Goal: Task Accomplishment & Management: Manage account settings

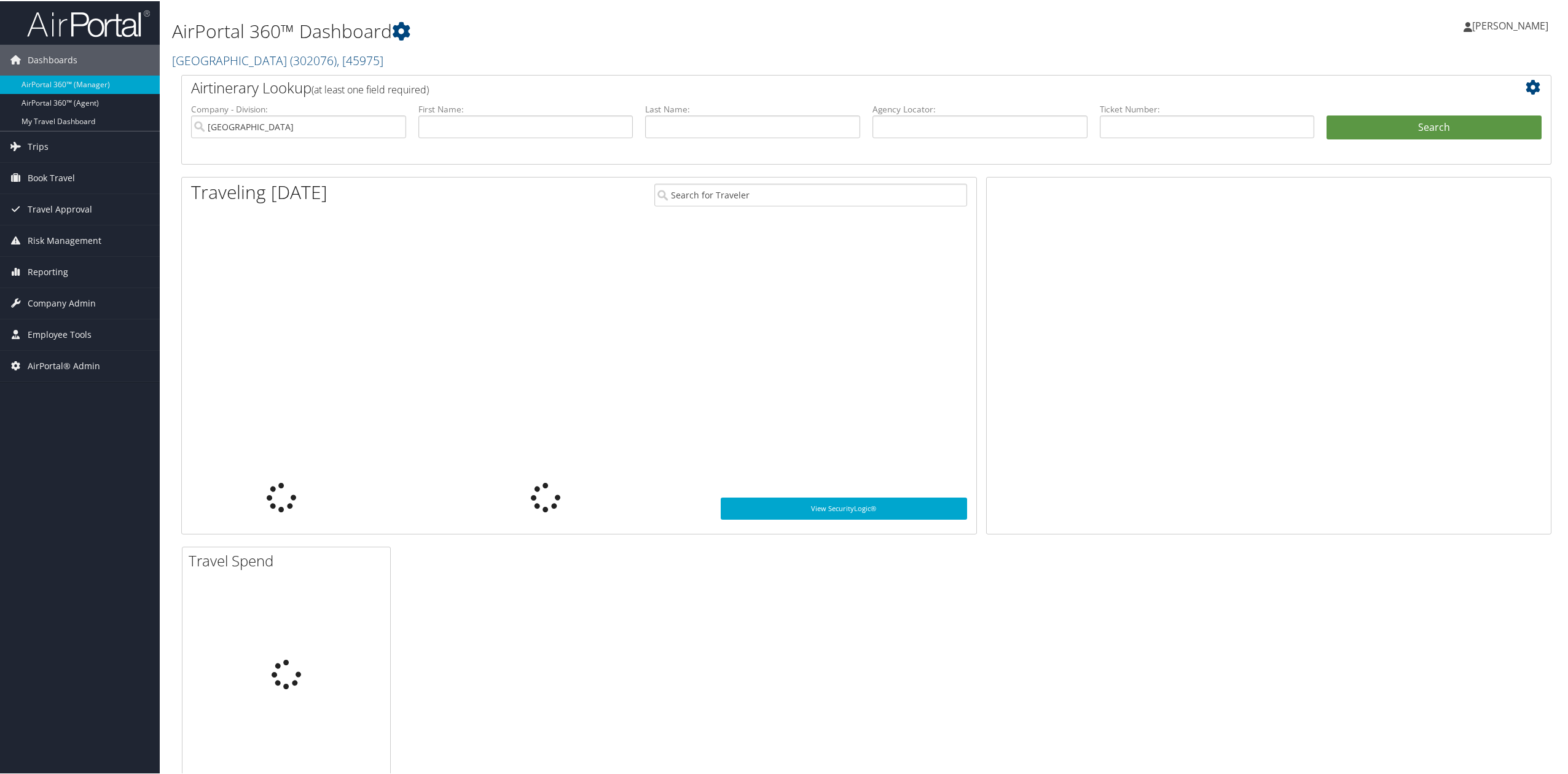
drag, startPoint x: 226, startPoint y: 60, endPoint x: 227, endPoint y: 81, distance: 21.0
click at [226, 60] on link "[GEOGRAPHIC_DATA] ( 302076 ) , [ 45975 ]" at bounding box center [277, 59] width 211 height 16
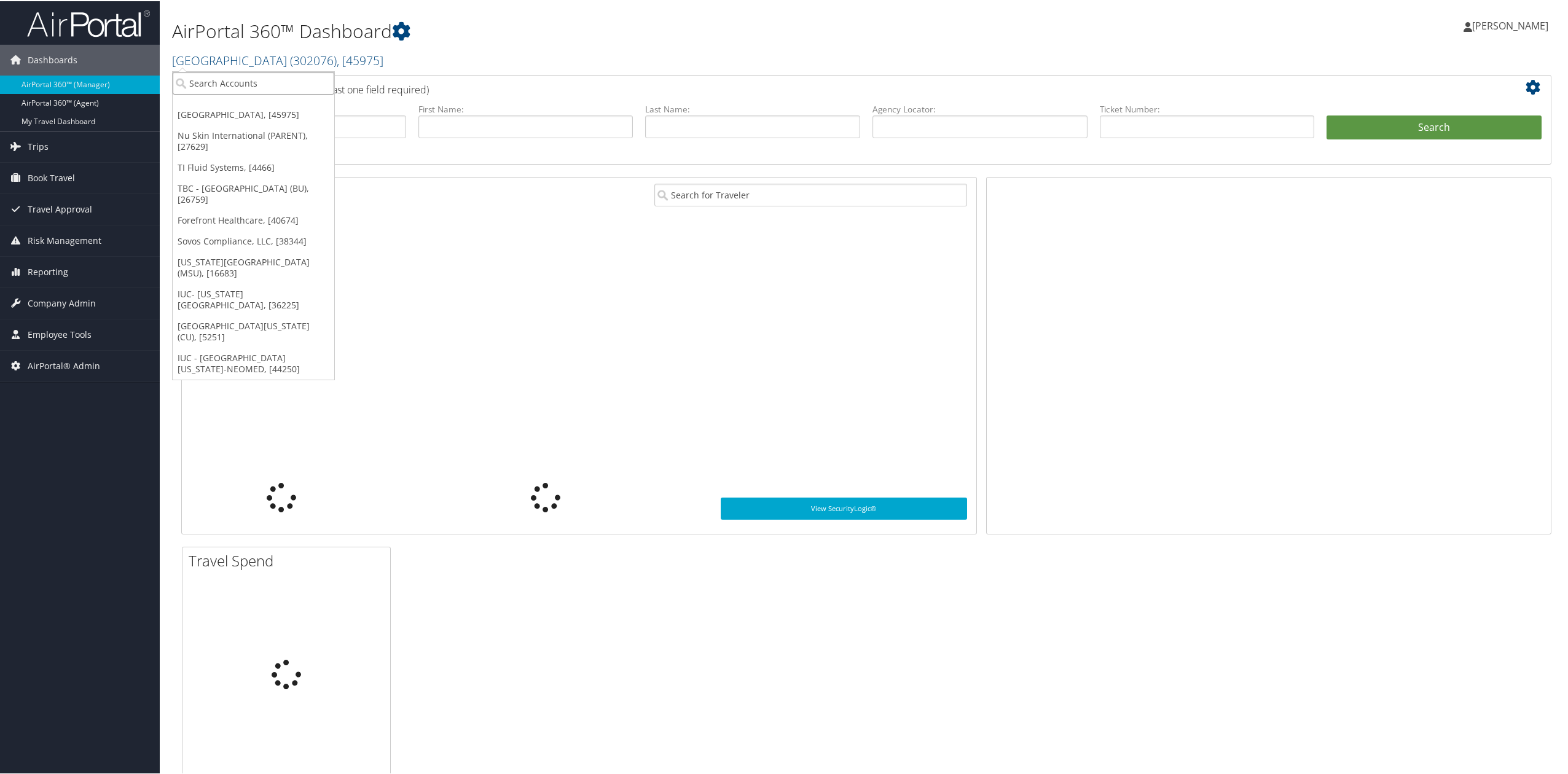
click at [227, 81] on input "search" at bounding box center [253, 82] width 162 height 23
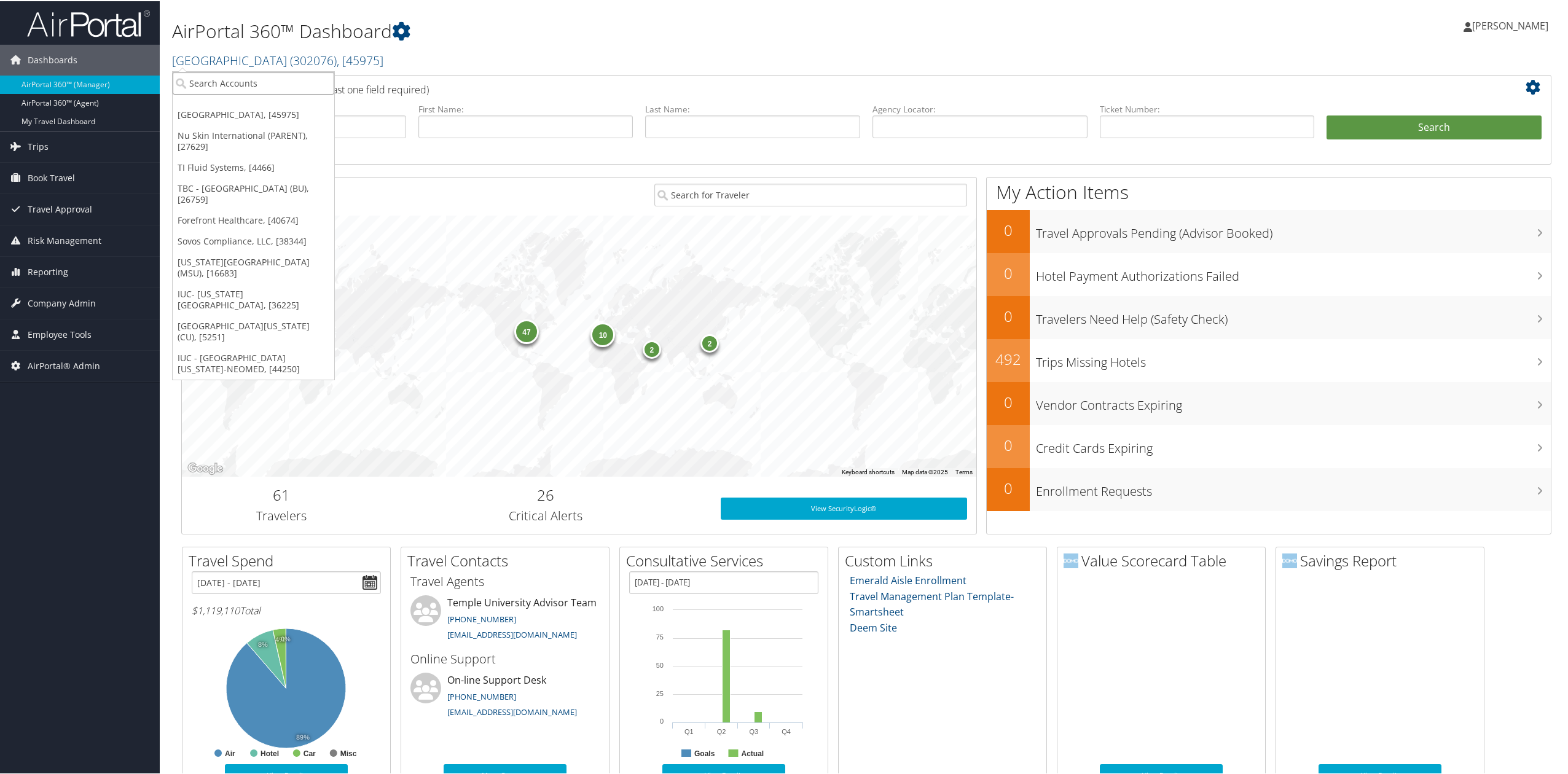
click at [241, 85] on input "search" at bounding box center [253, 82] width 162 height 23
type input "conduent"
click at [241, 97] on div "Conduent INC. (2497), [38445] Account" at bounding box center [290, 110] width 230 height 29
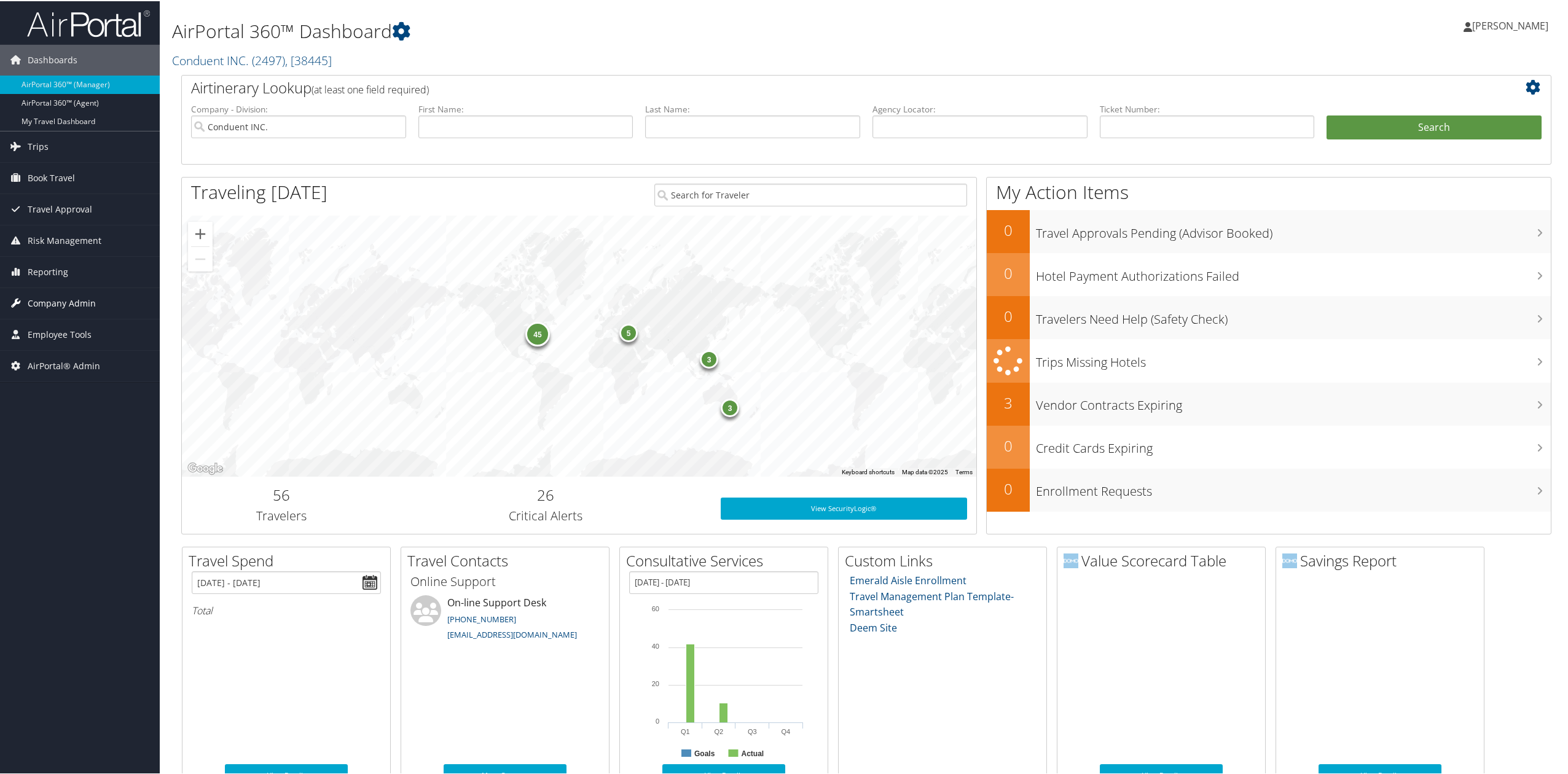
click at [87, 313] on span "Company Admin" at bounding box center [62, 302] width 68 height 30
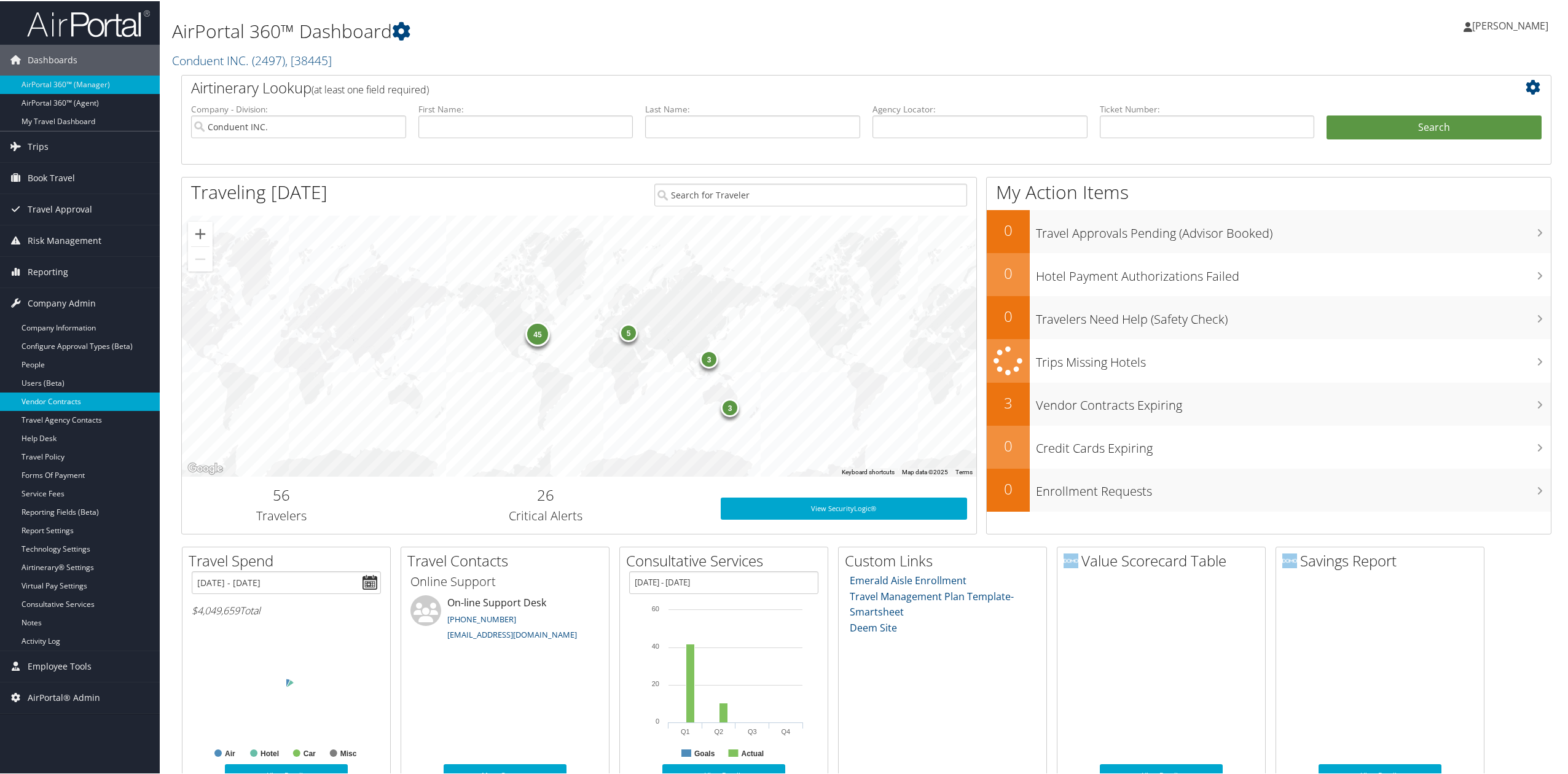
click at [93, 402] on link "Vendor Contracts" at bounding box center [80, 400] width 160 height 18
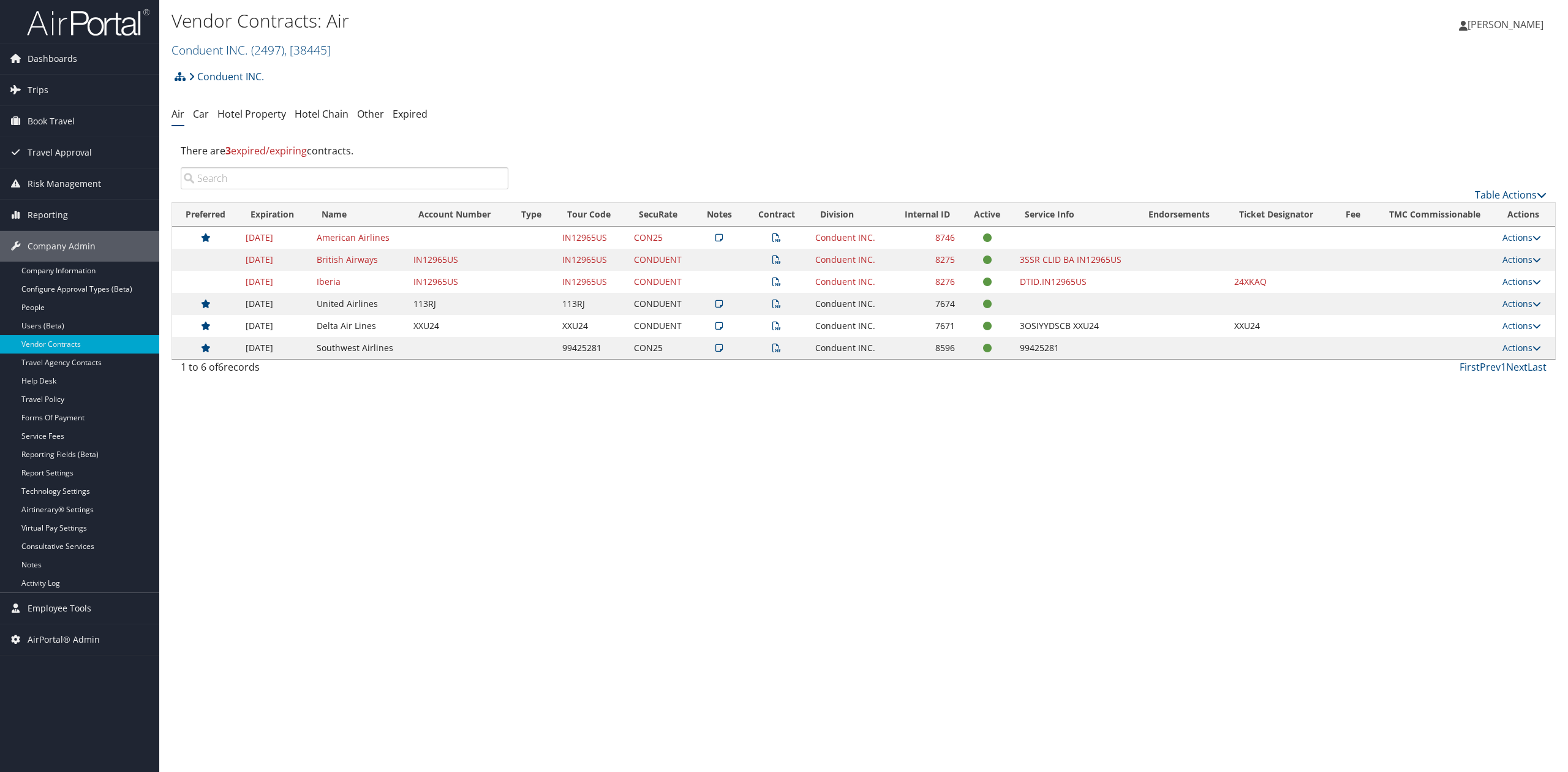
click at [779, 238] on icon at bounding box center [777, 238] width 9 height 9
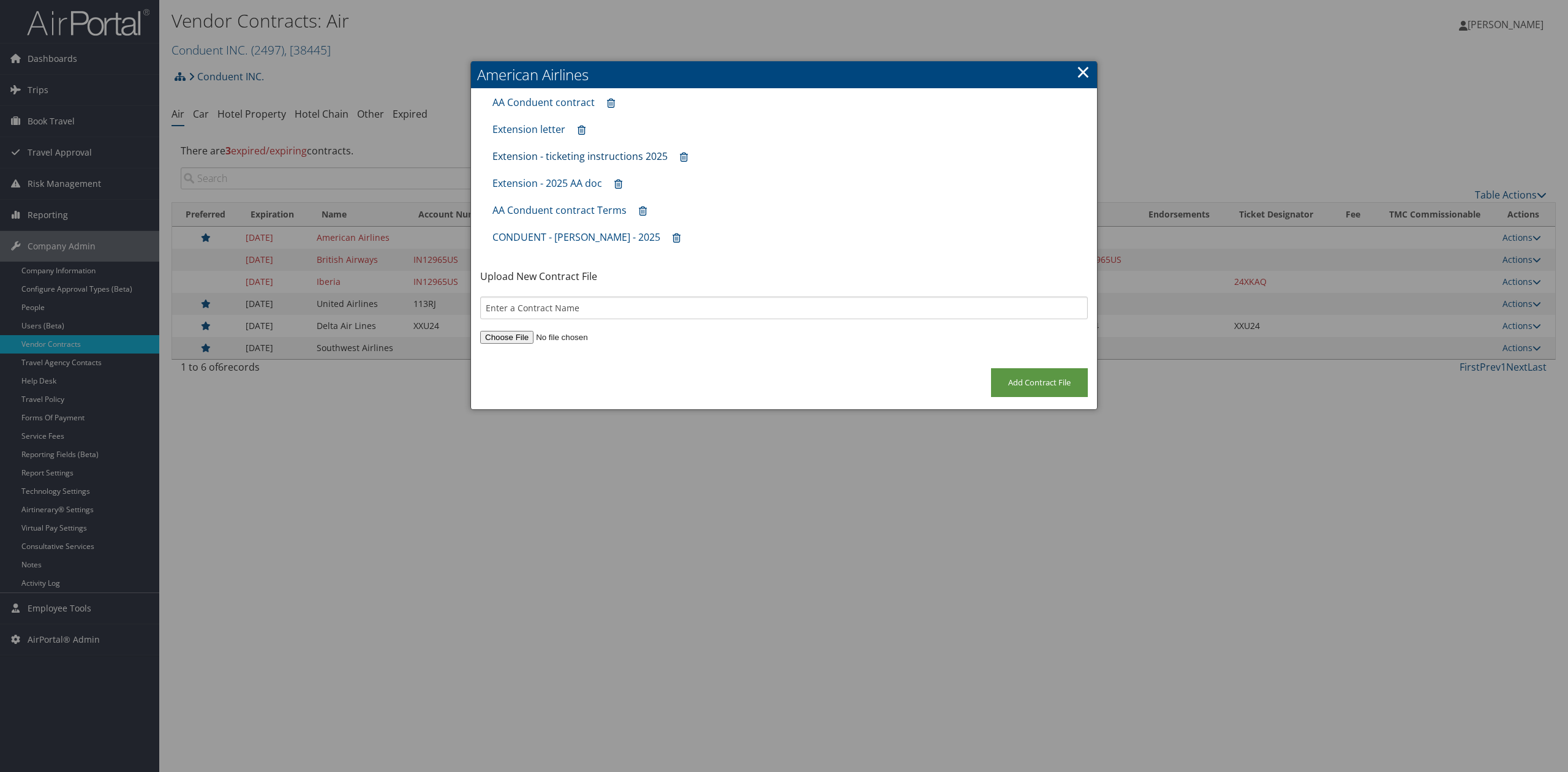
click at [549, 161] on link "Extension - ticketing instructions 2025" at bounding box center [579, 156] width 175 height 13
click at [1086, 68] on link "×" at bounding box center [1083, 72] width 14 height 25
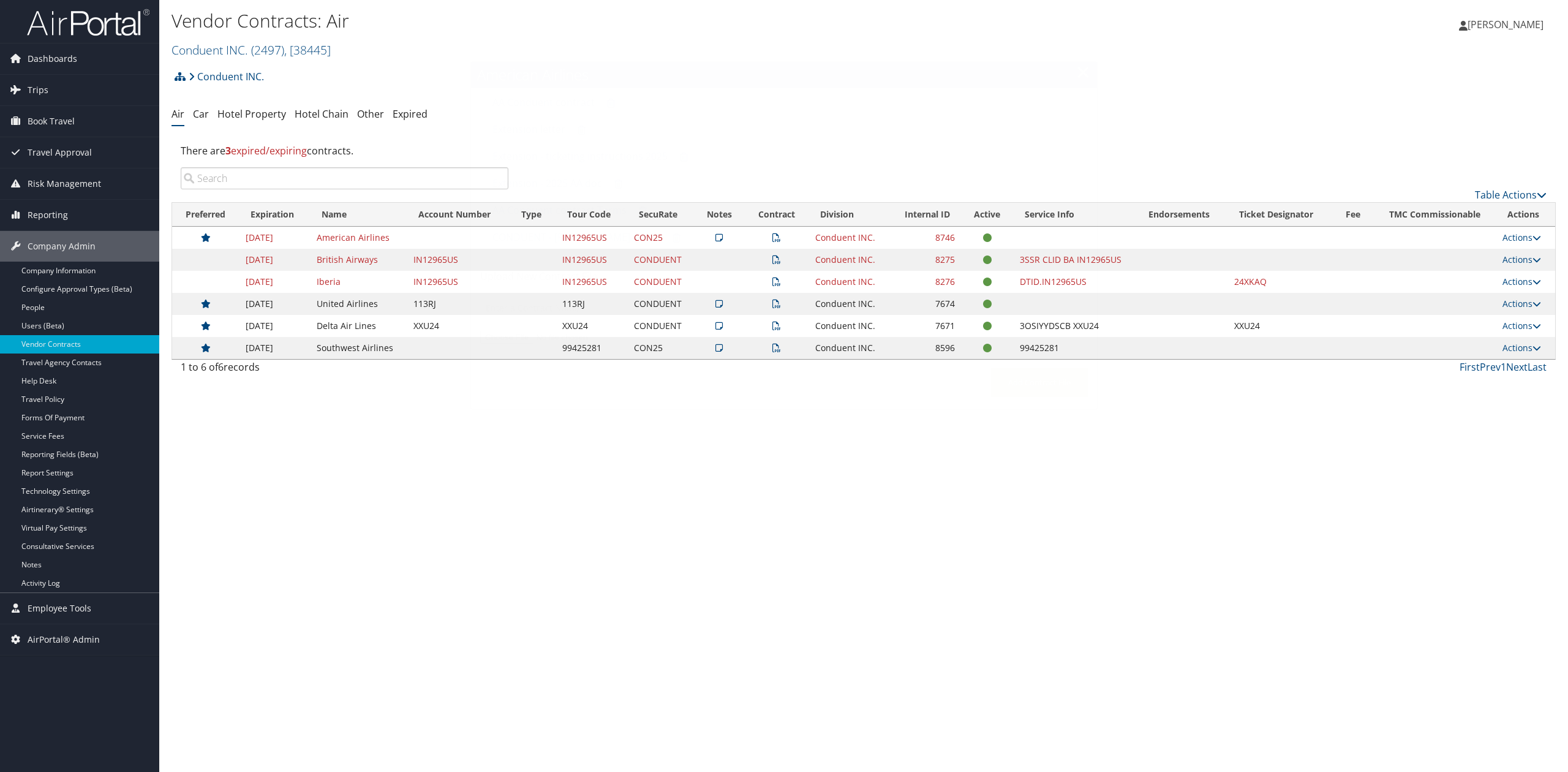
click at [474, 483] on div "Vendor Contracts: Air Conduent INC. ( 2497 ) , [ 38445 ] Conduent INC. Temple U…" at bounding box center [863, 386] width 1409 height 772
drag, startPoint x: 660, startPoint y: 241, endPoint x: 603, endPoint y: 241, distance: 57.0
click at [603, 241] on tr "09/30/2025 American Airlines IN12965US CON25 Conduent INC. 8746 Actions View No…" at bounding box center [863, 237] width 1383 height 22
click at [663, 233] on td "CON25" at bounding box center [660, 237] width 66 height 22
click at [663, 245] on td "CON25" at bounding box center [660, 237] width 66 height 22
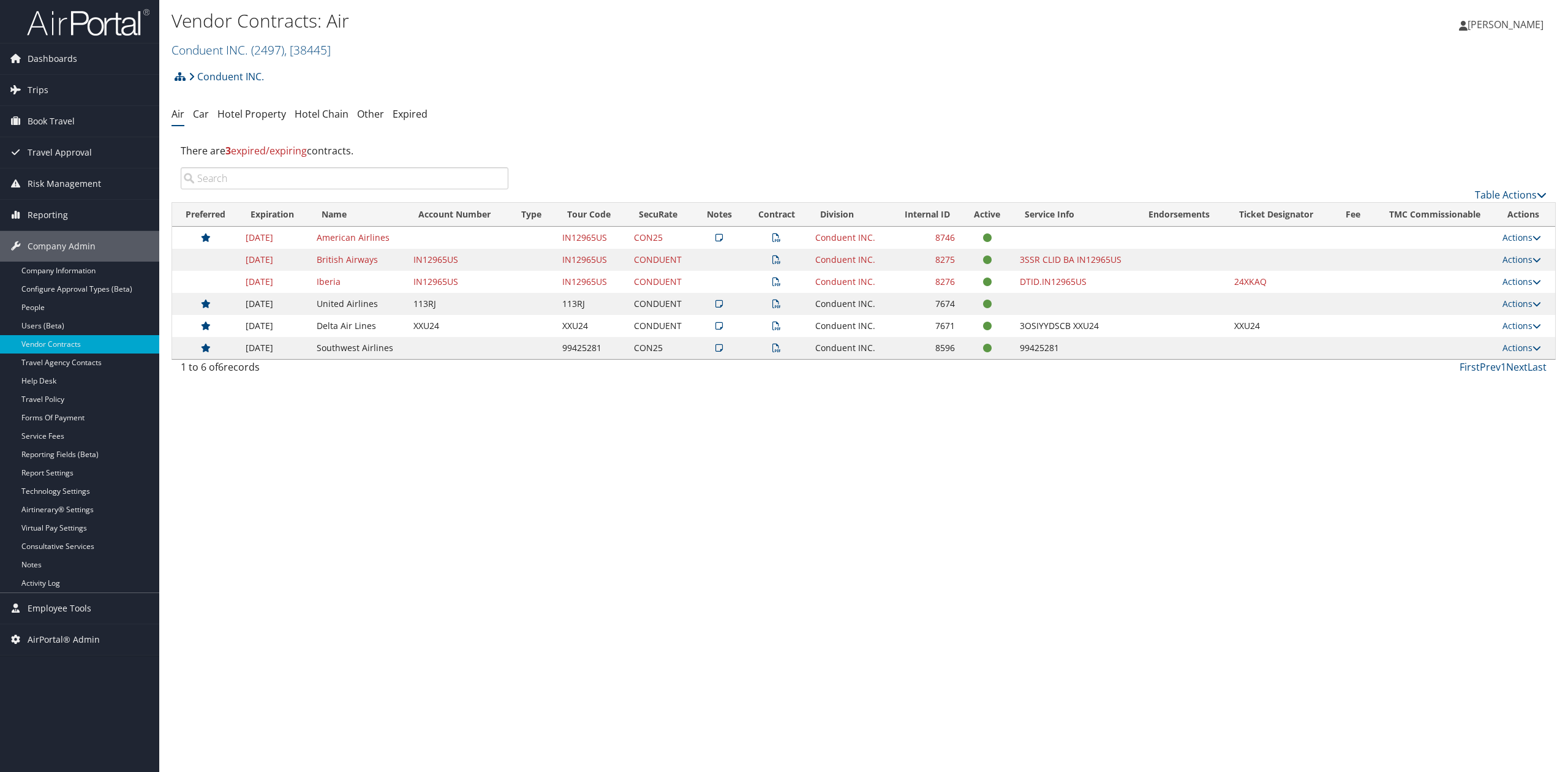
click at [765, 425] on div "Vendor Contracts: Air Conduent INC. ( 2497 ) , [ 38445 ] Conduent INC. Temple U…" at bounding box center [863, 386] width 1409 height 772
click at [675, 412] on div "Vendor Contracts: Air Conduent INC. ( 2497 ) , [ 38445 ] Conduent INC. Temple U…" at bounding box center [863, 386] width 1409 height 772
click at [672, 302] on td "CONDUENT" at bounding box center [660, 304] width 66 height 22
click at [671, 302] on td "CONDUENT" at bounding box center [660, 304] width 66 height 22
click at [671, 327] on td "CONDUENT" at bounding box center [660, 326] width 66 height 22
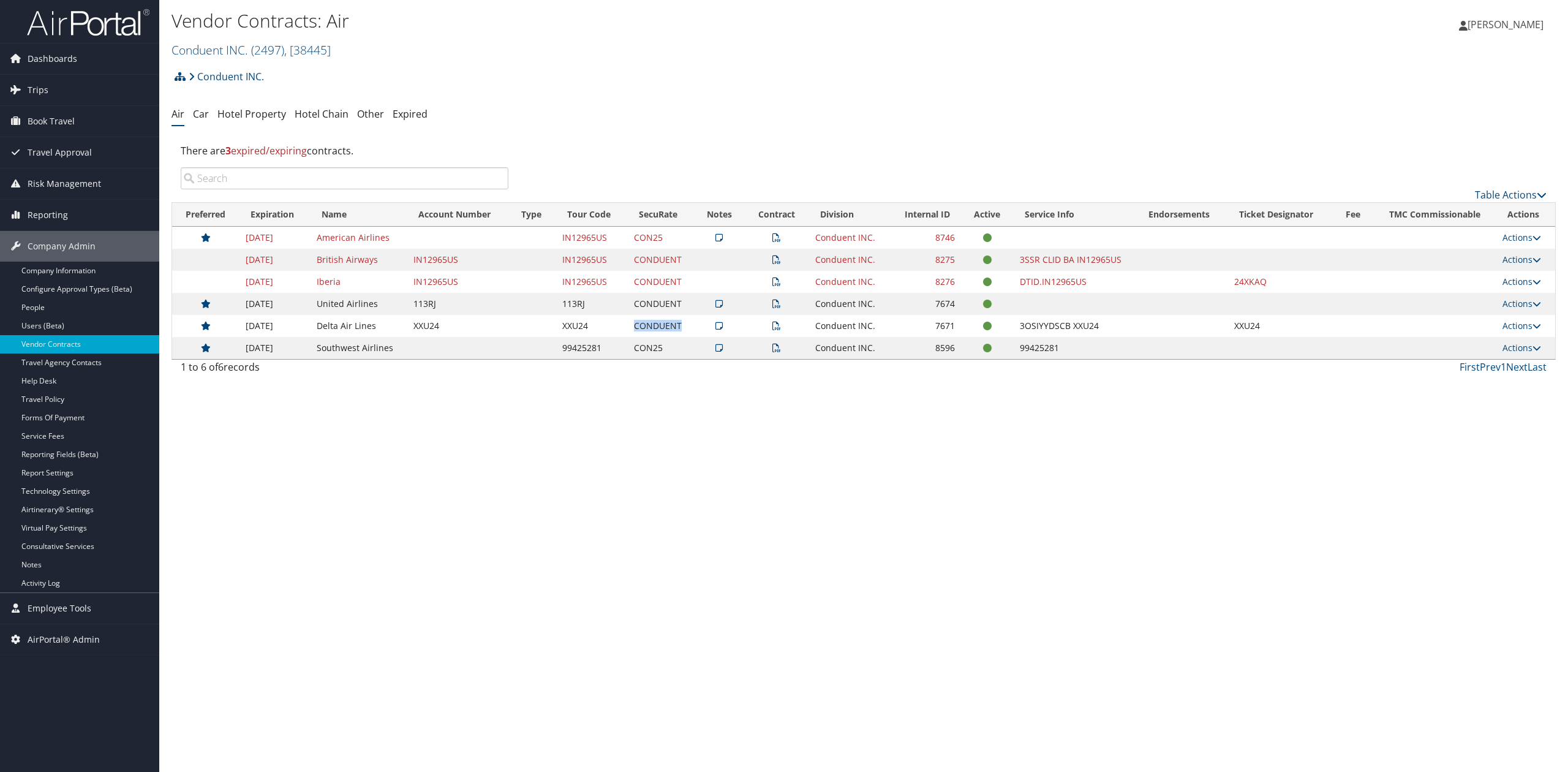
click at [672, 327] on td "CONDUENT" at bounding box center [660, 326] width 66 height 22
click at [716, 410] on div "Vendor Contracts: Air Conduent INC. ( 2497 ) , [ 38445 ] Conduent INC. Temple U…" at bounding box center [863, 386] width 1409 height 772
click at [687, 106] on ul "Air Car Hotel Property Hotel Chain Other Expired" at bounding box center [863, 115] width 1384 height 22
click at [851, 446] on div "Vendor Contracts: Air Conduent INC. ( 2497 ) , [ 38445 ] Conduent INC. Temple U…" at bounding box center [863, 386] width 1409 height 772
click at [472, 452] on div "Vendor Contracts: Air Conduent INC. ( 2497 ) , [ 38445 ] Conduent INC. Temple U…" at bounding box center [863, 386] width 1409 height 772
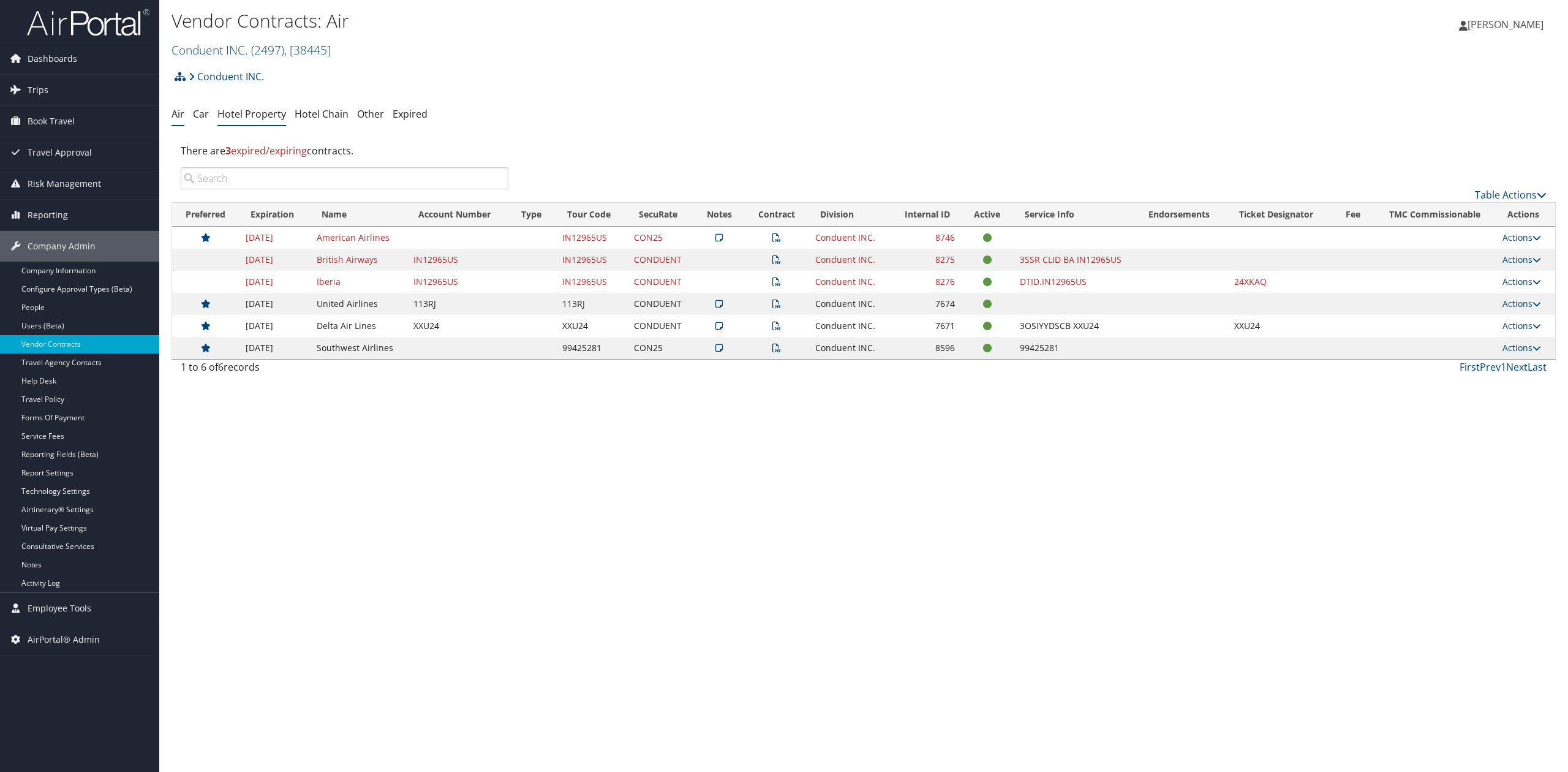
click at [275, 116] on link "Hotel Property" at bounding box center [252, 113] width 68 height 13
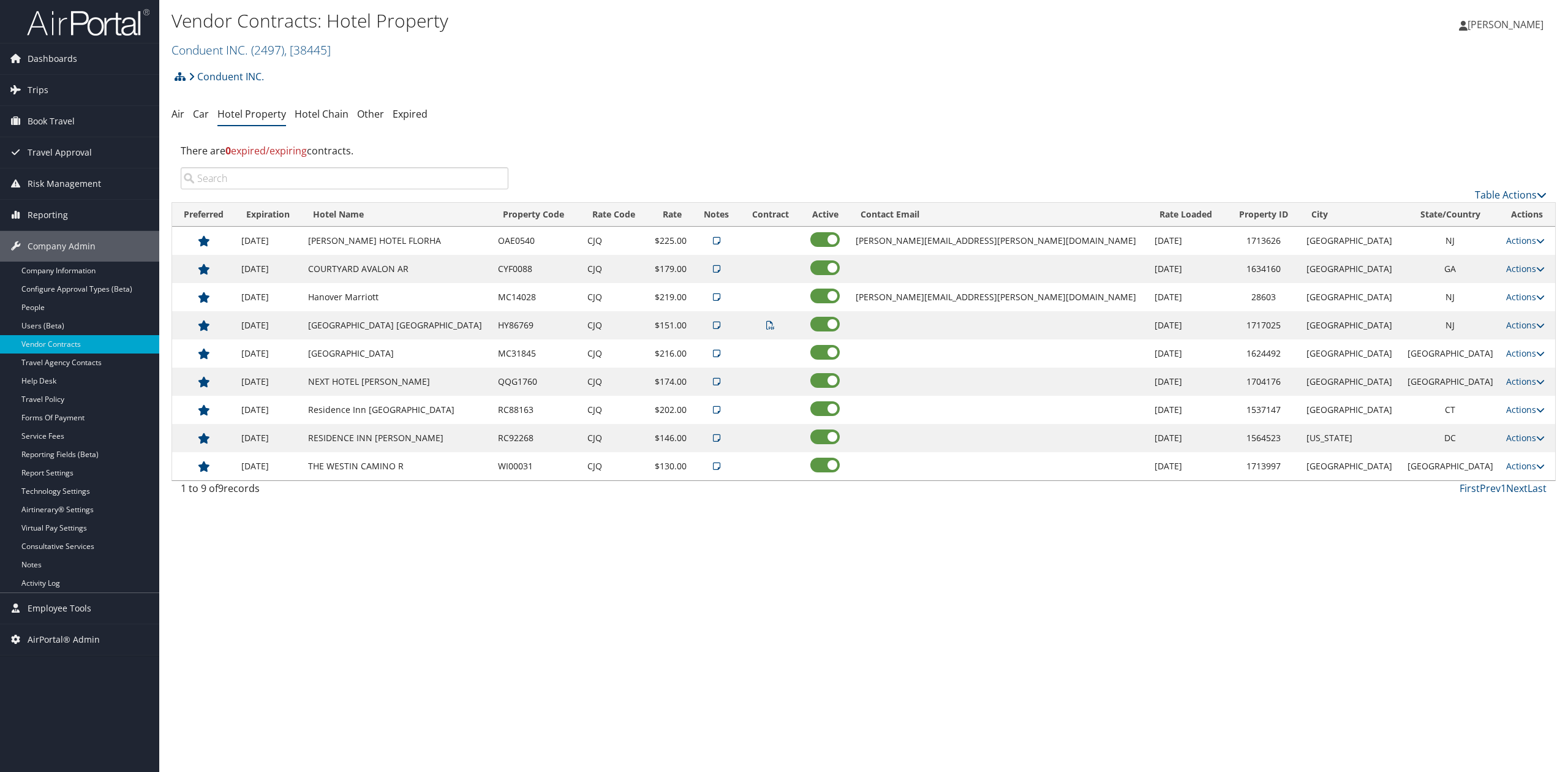
click at [878, 522] on div "Vendor Contracts: Hotel Property Conduent INC. ( 2497 ) , [ 38445 ] Conduent IN…" at bounding box center [863, 386] width 1409 height 772
drag, startPoint x: 312, startPoint y: 113, endPoint x: 336, endPoint y: 185, distance: 75.9
click at [312, 113] on link "Hotel Chain" at bounding box center [321, 113] width 54 height 13
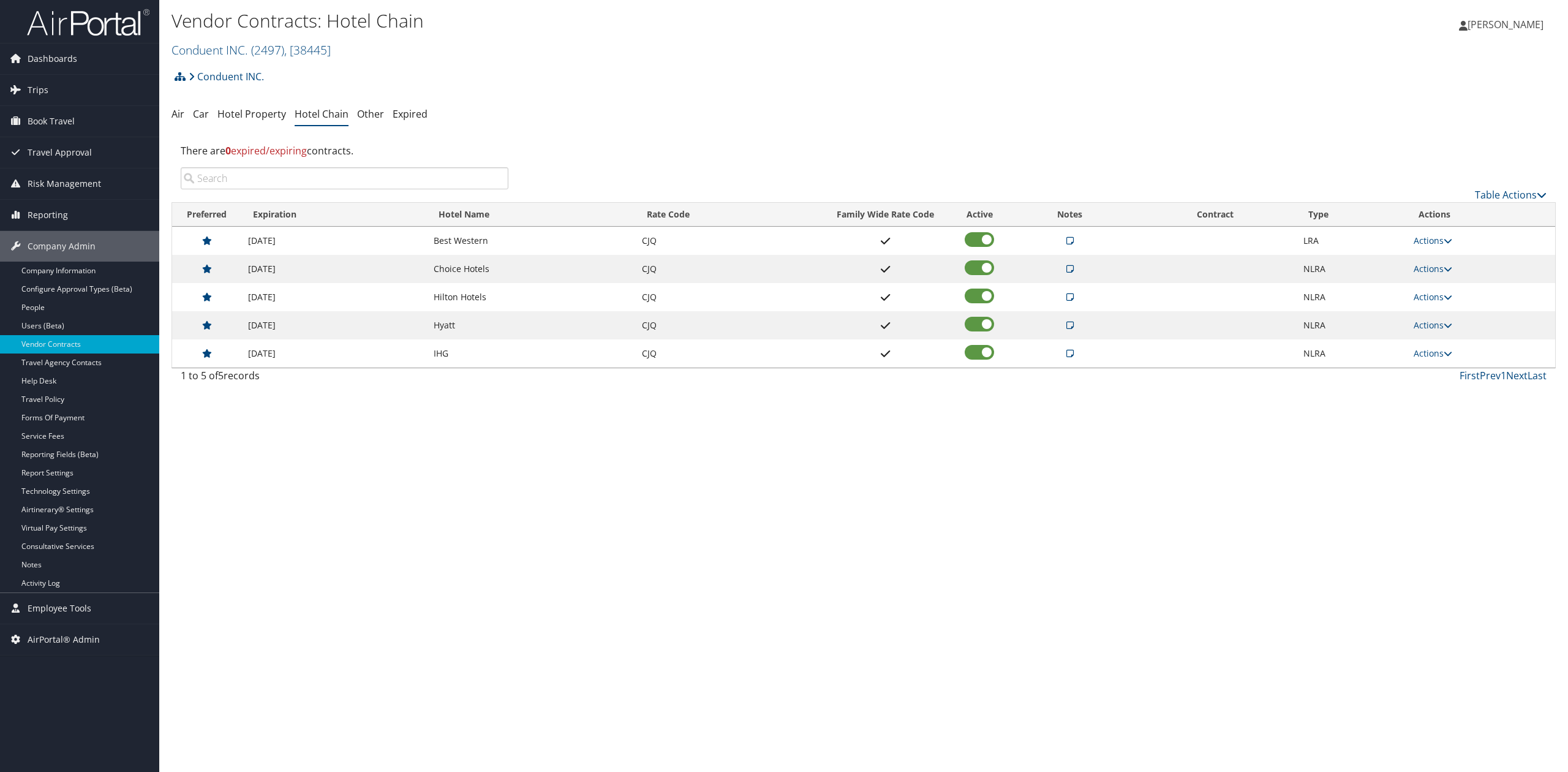
click at [1070, 241] on icon at bounding box center [1070, 241] width 8 height 9
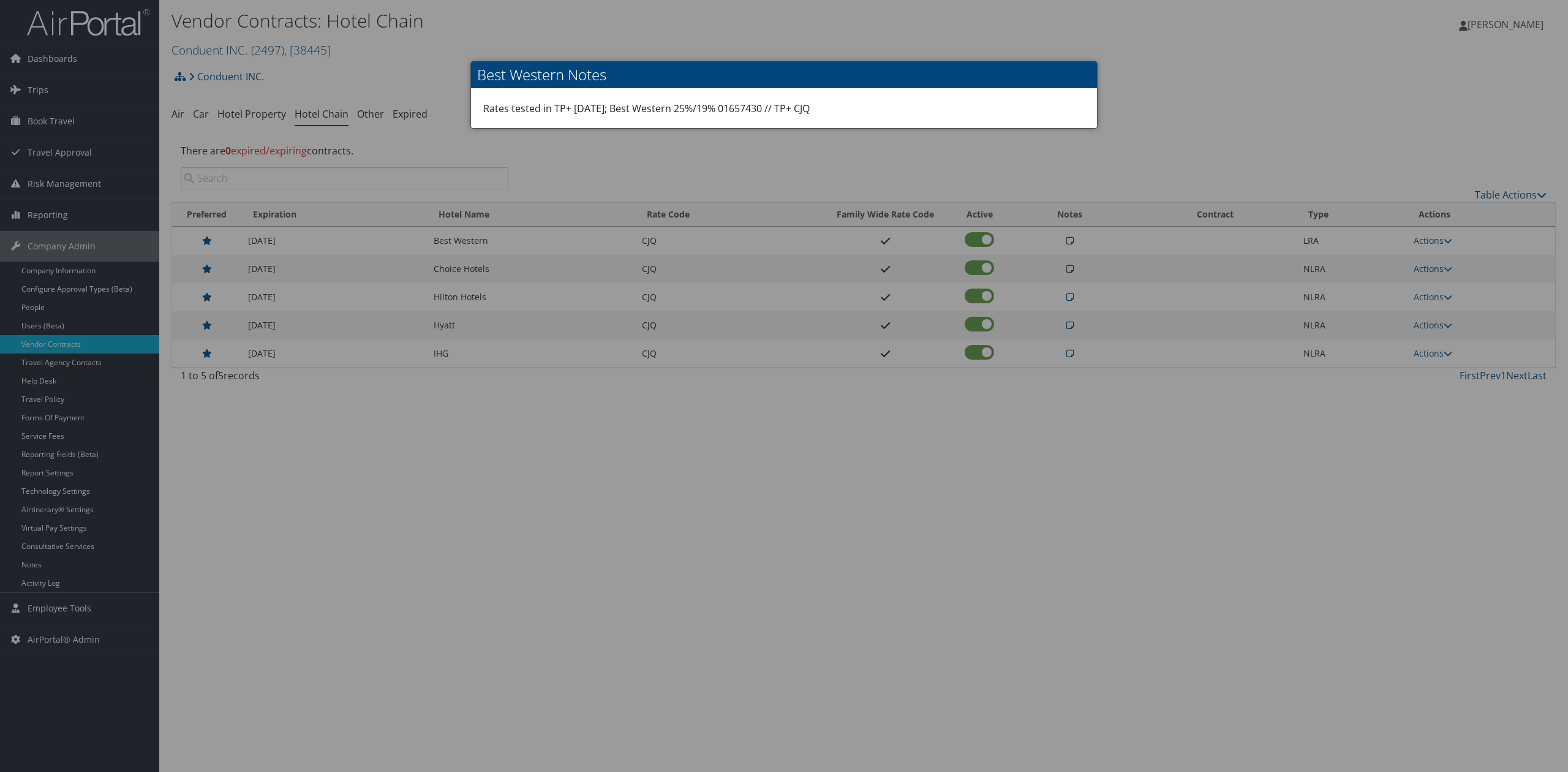
click at [1081, 426] on div at bounding box center [784, 386] width 1568 height 772
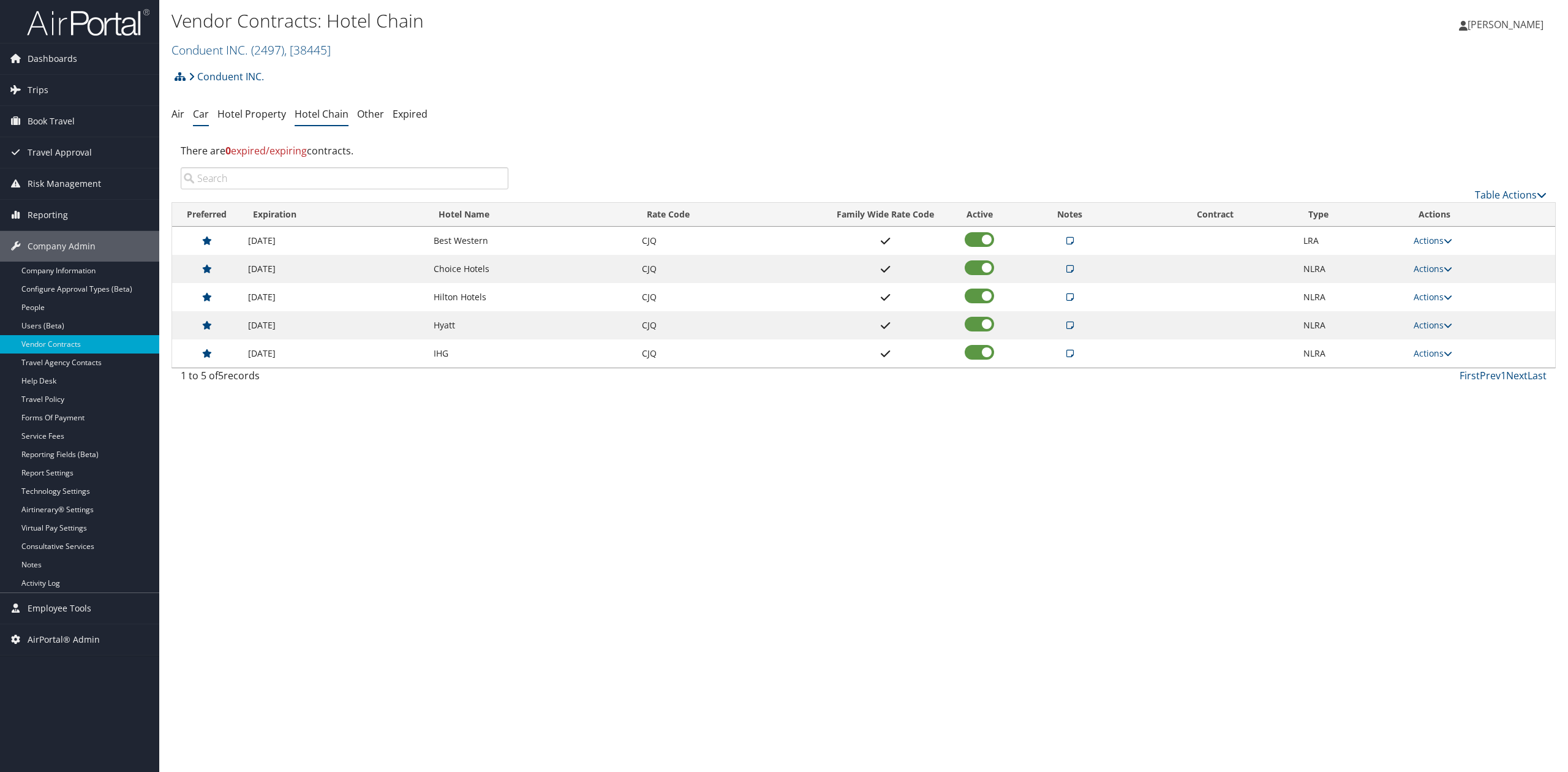
click at [201, 118] on link "Car" at bounding box center [201, 113] width 16 height 13
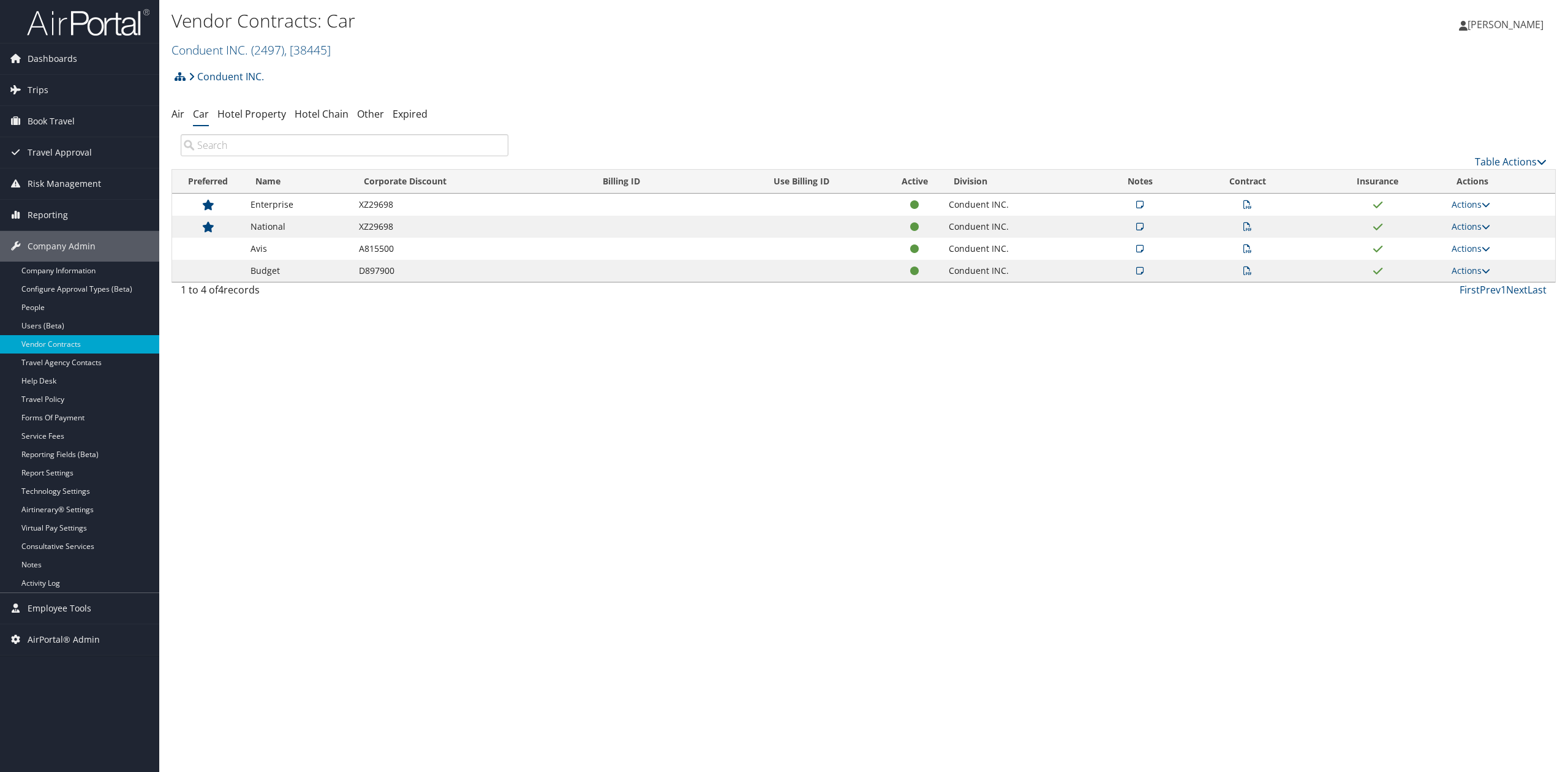
drag, startPoint x: 488, startPoint y: 395, endPoint x: 216, endPoint y: 228, distance: 319.2
click at [488, 395] on div "Vendor Contracts: Car Conduent INC. ( 2497 ) , [ 38445 ] Conduent INC. Temple U…" at bounding box center [863, 386] width 1409 height 772
click at [177, 116] on link "Air" at bounding box center [178, 113] width 13 height 13
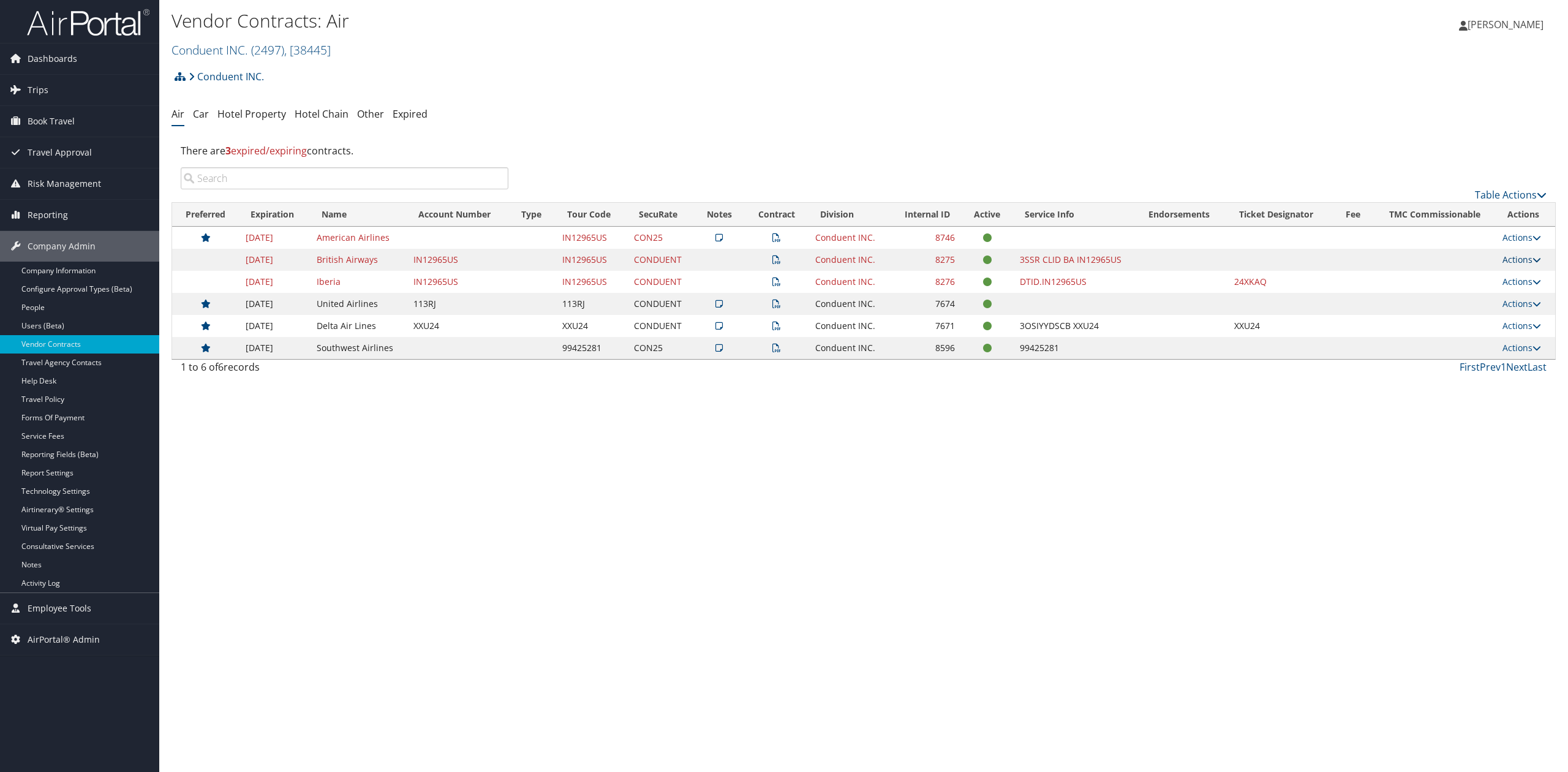
click at [1519, 263] on link "Actions" at bounding box center [1521, 259] width 39 height 11
click at [891, 542] on div "Vendor Contracts: Air Conduent INC. ( 2497 ) , [ 38445 ] Conduent INC. Temple U…" at bounding box center [863, 386] width 1409 height 772
click at [1517, 239] on link "Actions" at bounding box center [1521, 237] width 39 height 11
click at [1497, 278] on link "View Contracts" at bounding box center [1496, 277] width 82 height 21
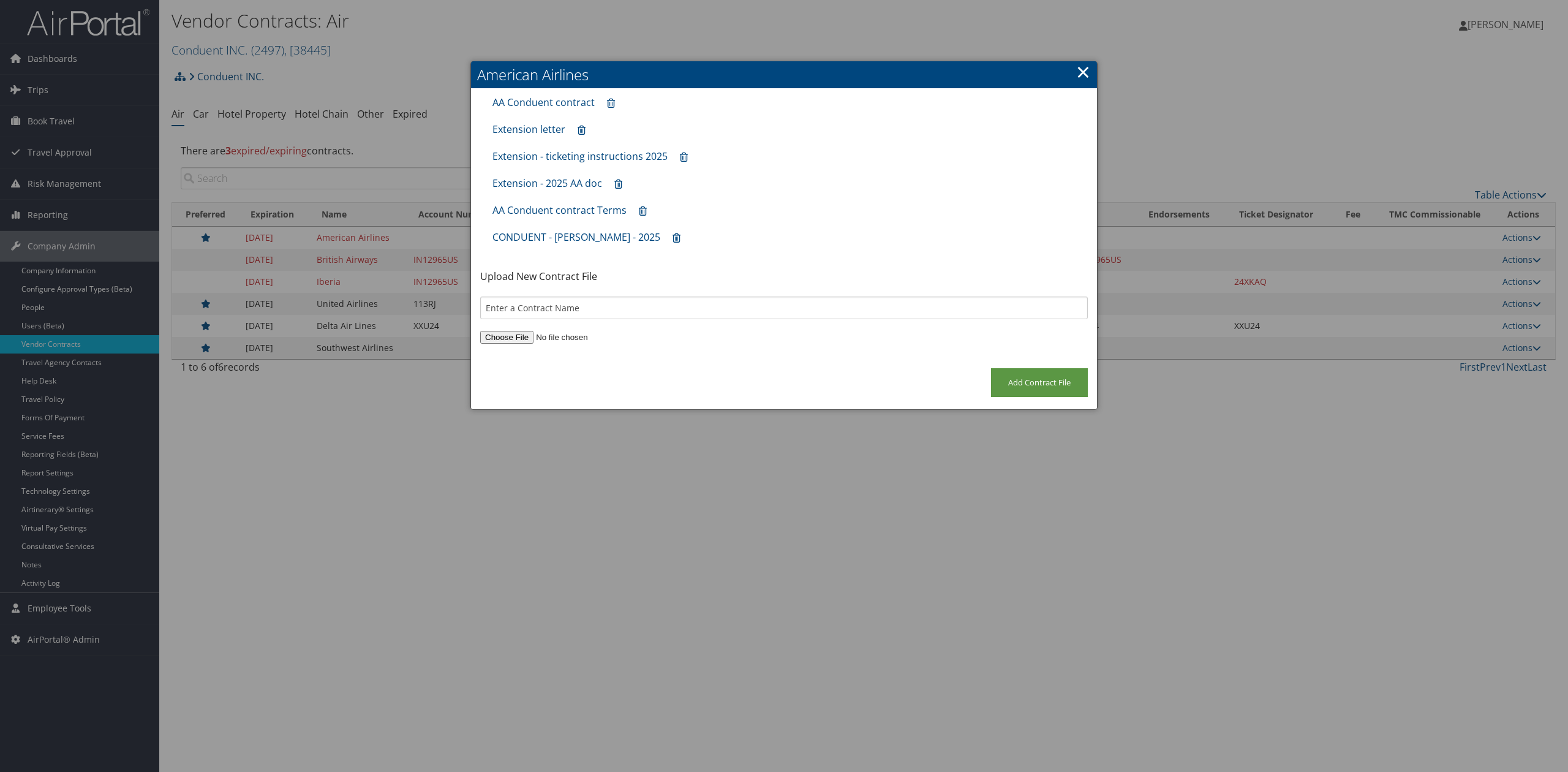
click at [1081, 68] on link "×" at bounding box center [1083, 72] width 14 height 25
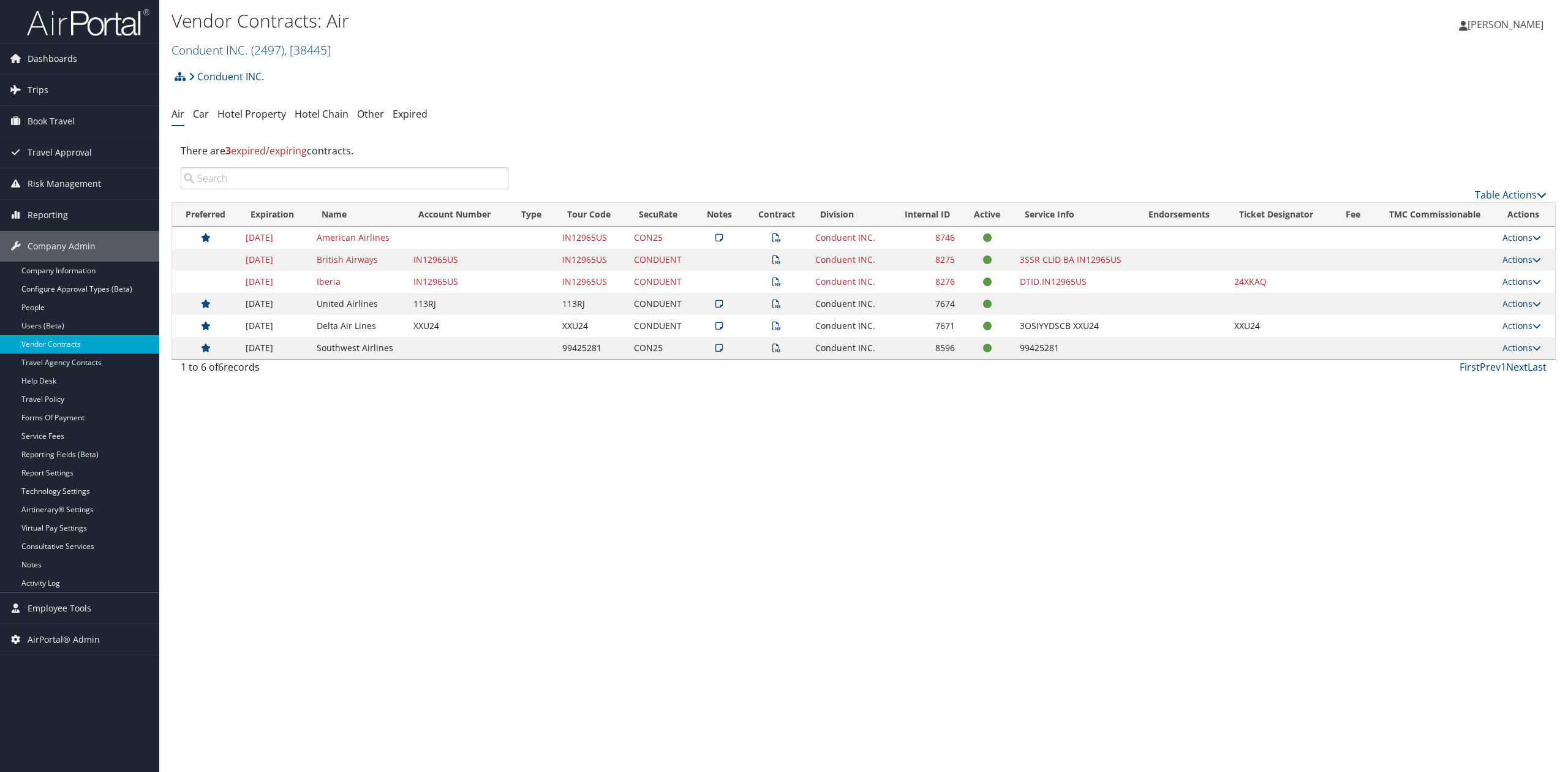
click at [1509, 239] on link "Actions" at bounding box center [1521, 237] width 39 height 11
click at [1503, 296] on link "Edit Contract" at bounding box center [1496, 297] width 82 height 21
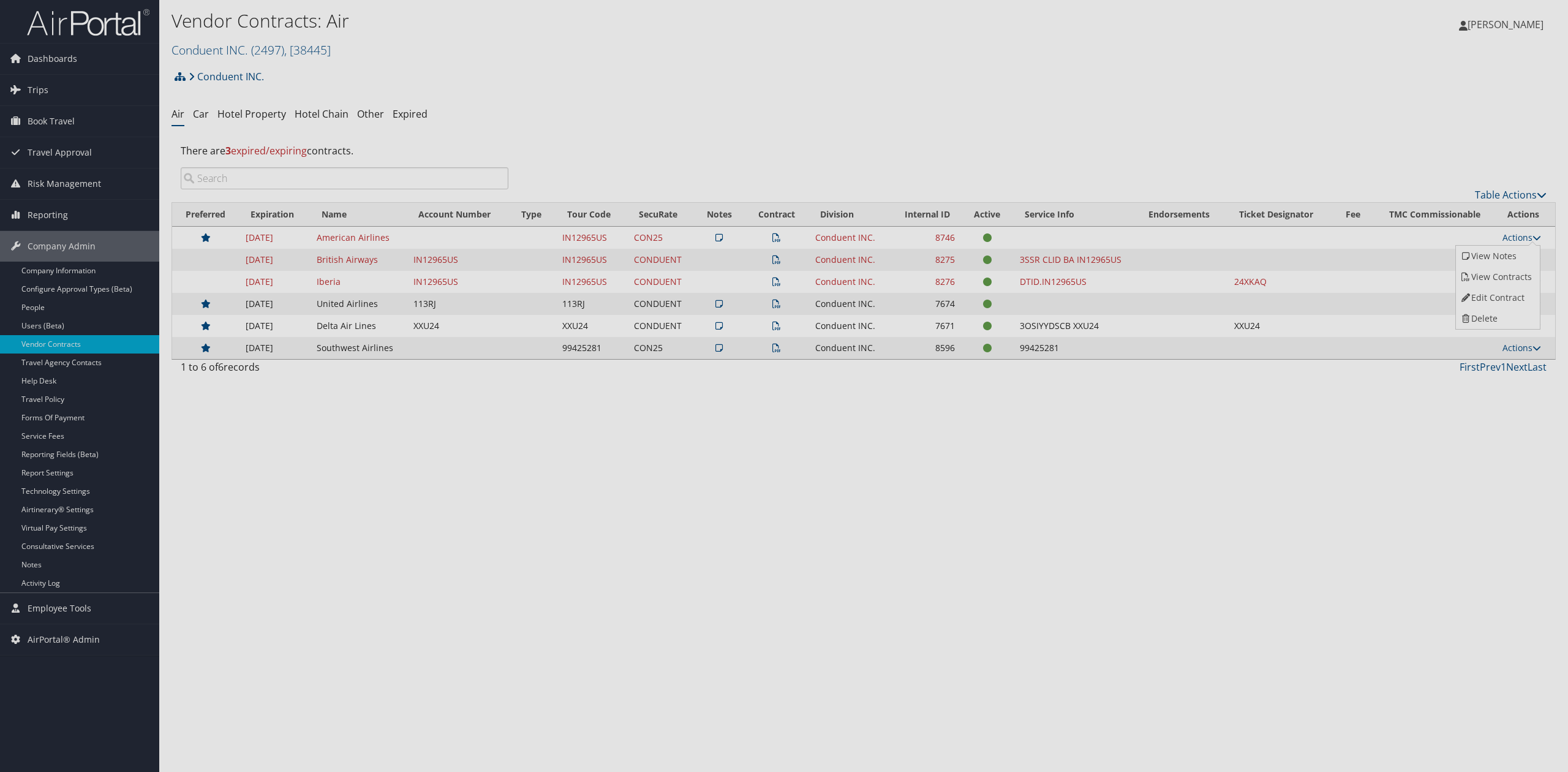
select select "[object Object]"
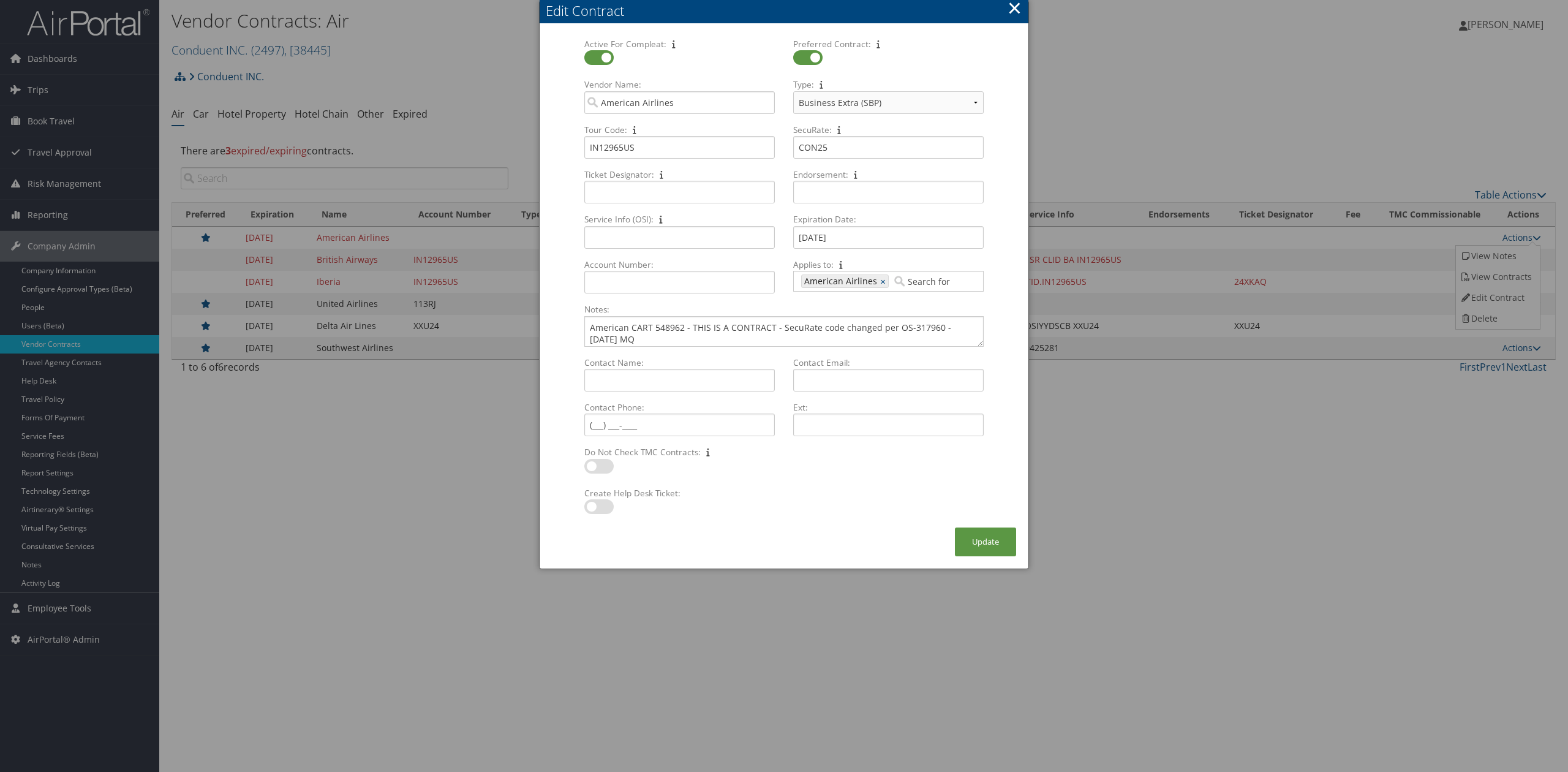
click at [910, 285] on input "Applies to: 403 American Airlines × Multiple values The selected items contain …" at bounding box center [926, 281] width 68 height 12
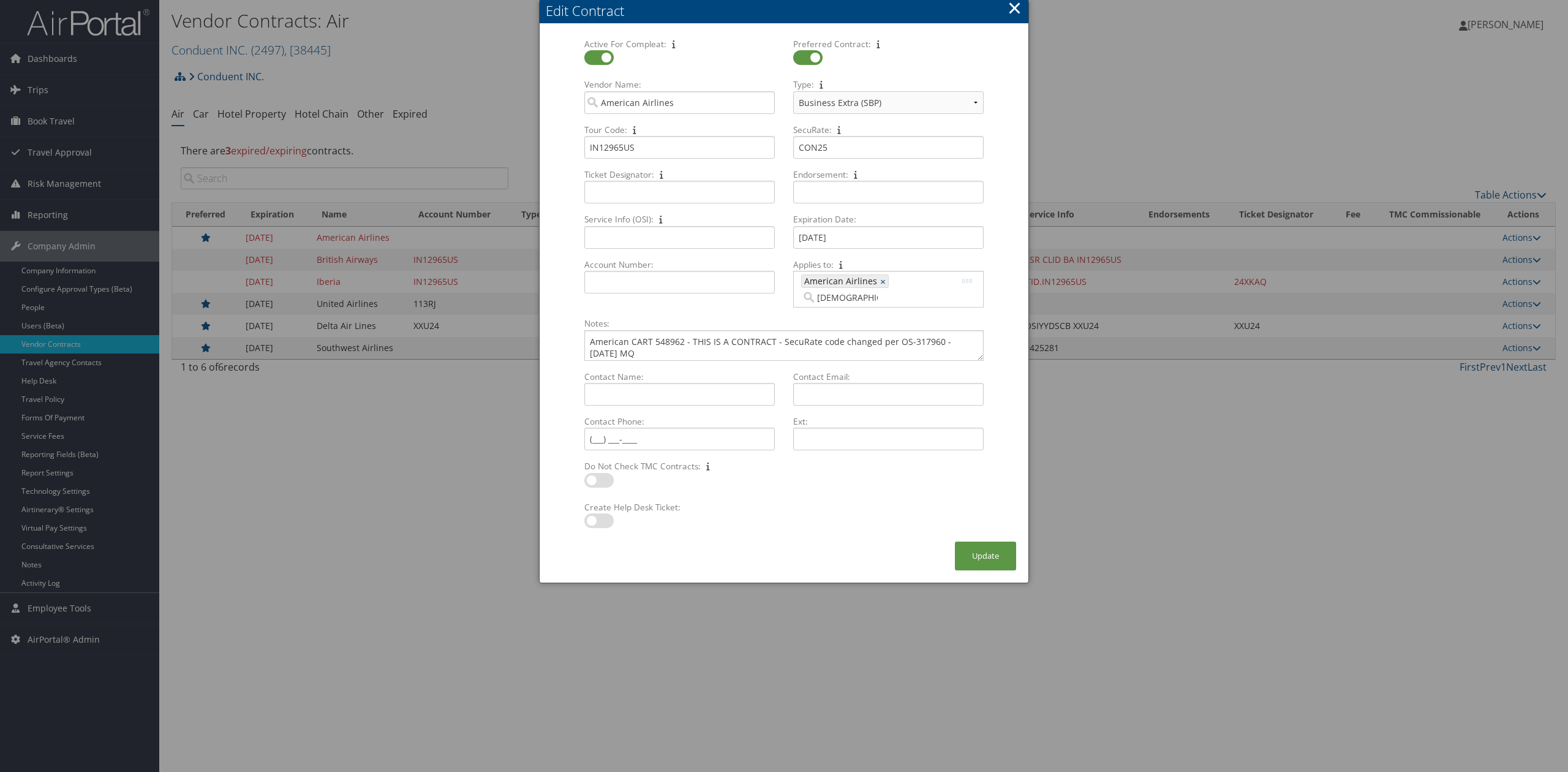
type input "british"
click at [913, 296] on div "British Airways (BA)" at bounding box center [974, 300] width 164 height 12
type input "403, 469"
type input "iberia"
click at [888, 327] on div "AirVendor" at bounding box center [887, 328] width 168 height 12
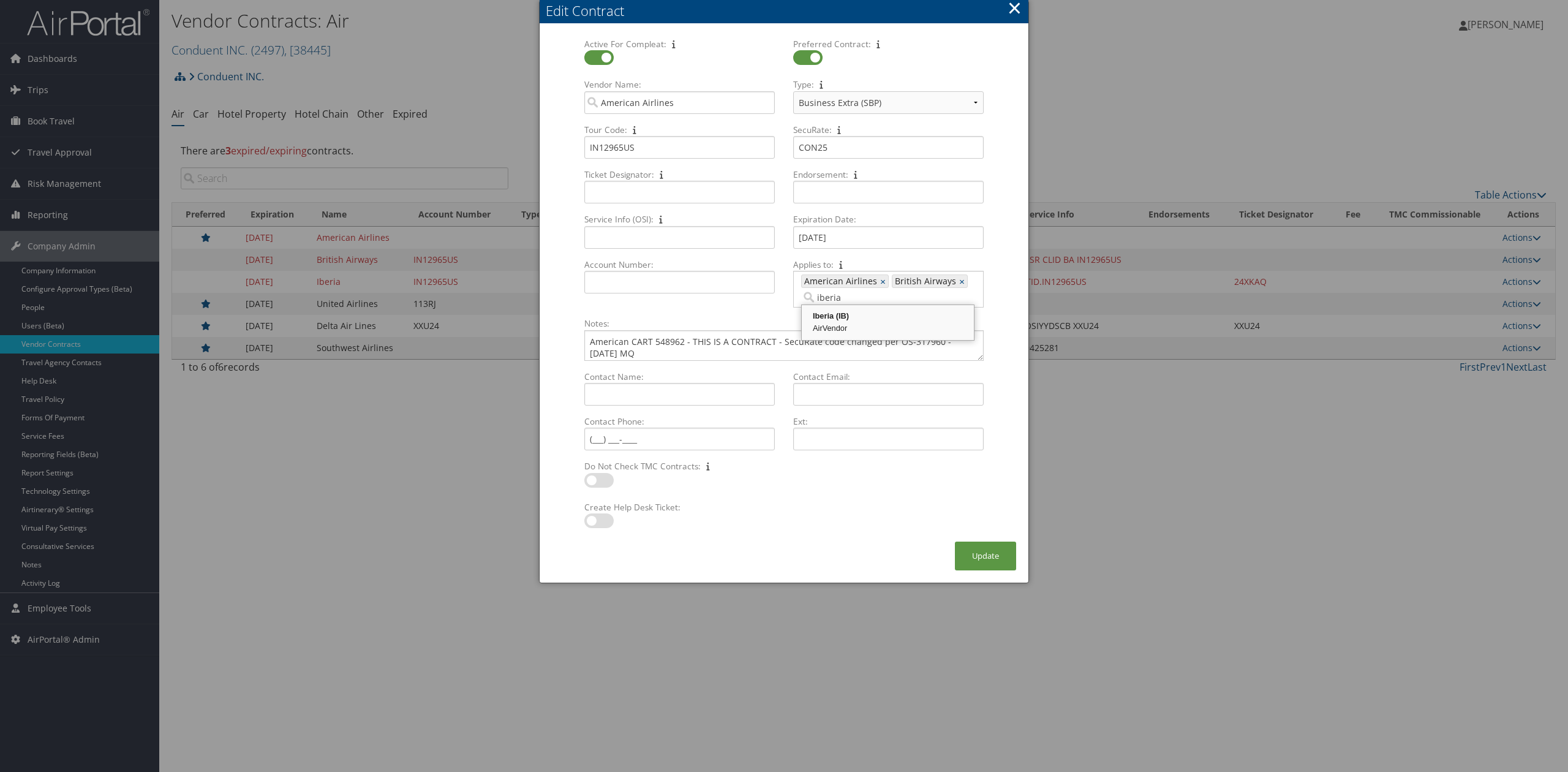
type input "403, 469, 927"
click at [819, 559] on div "× Edit Contract Active For Compleat: Multiple values The selected items contain…" at bounding box center [784, 292] width 490 height 583
click at [969, 552] on button "Update" at bounding box center [985, 556] width 61 height 29
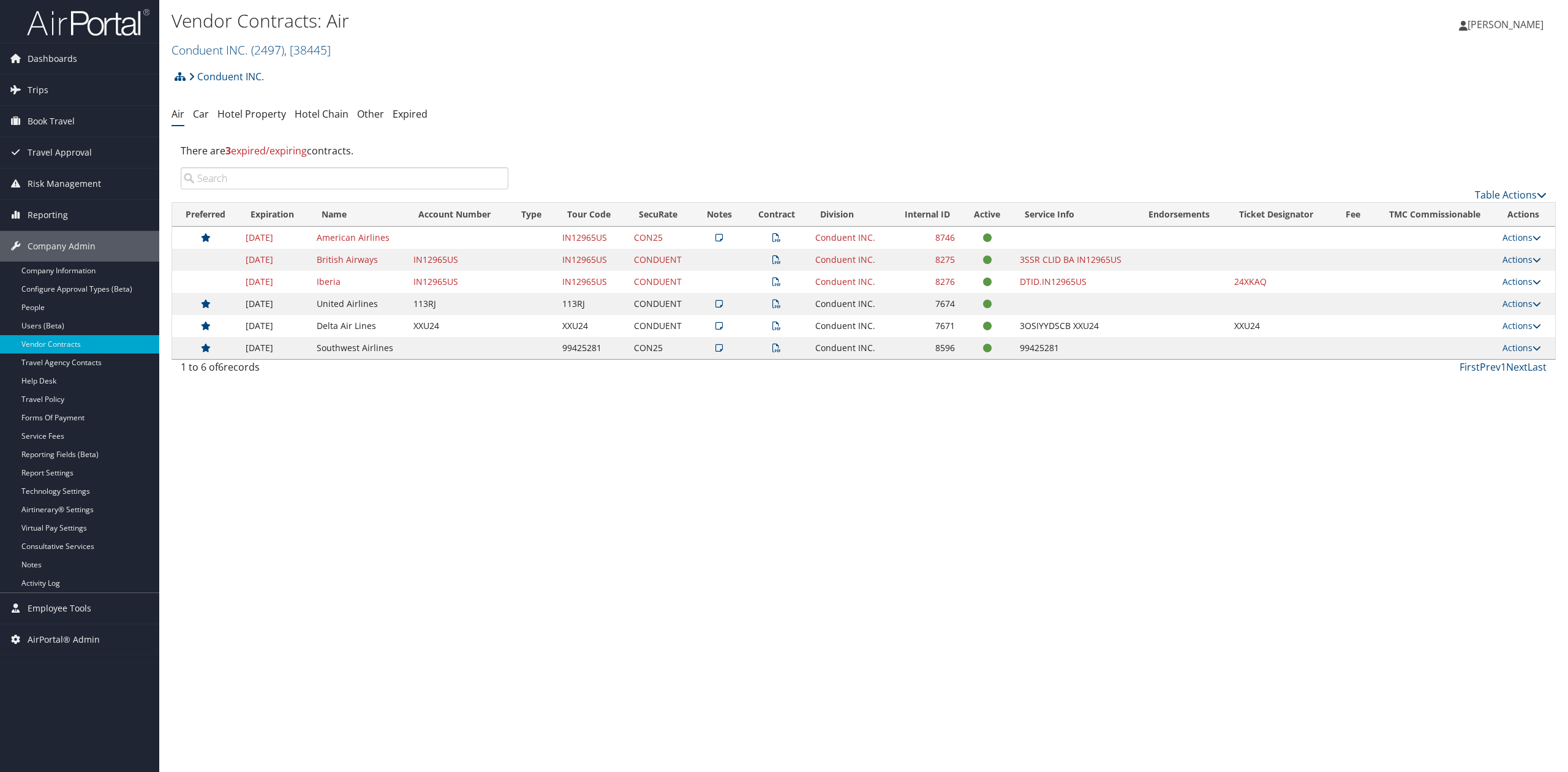
click at [809, 530] on div "Vendor Contracts: Air Conduent INC. ( 2497 ) , [ 38445 ] Conduent INC. Temple U…" at bounding box center [863, 386] width 1409 height 772
click at [614, 437] on div "Vendor Contracts: Air Conduent INC. ( 2497 ) , [ 38445 ] Conduent INC. Temple U…" at bounding box center [863, 386] width 1409 height 772
drag, startPoint x: 513, startPoint y: 552, endPoint x: 545, endPoint y: 517, distance: 47.4
click at [513, 552] on div "Vendor Contracts: Air Conduent INC. ( 2497 ) , [ 38445 ] Conduent INC. Temple U…" at bounding box center [863, 386] width 1409 height 772
click at [917, 318] on td "7671" at bounding box center [924, 326] width 73 height 22
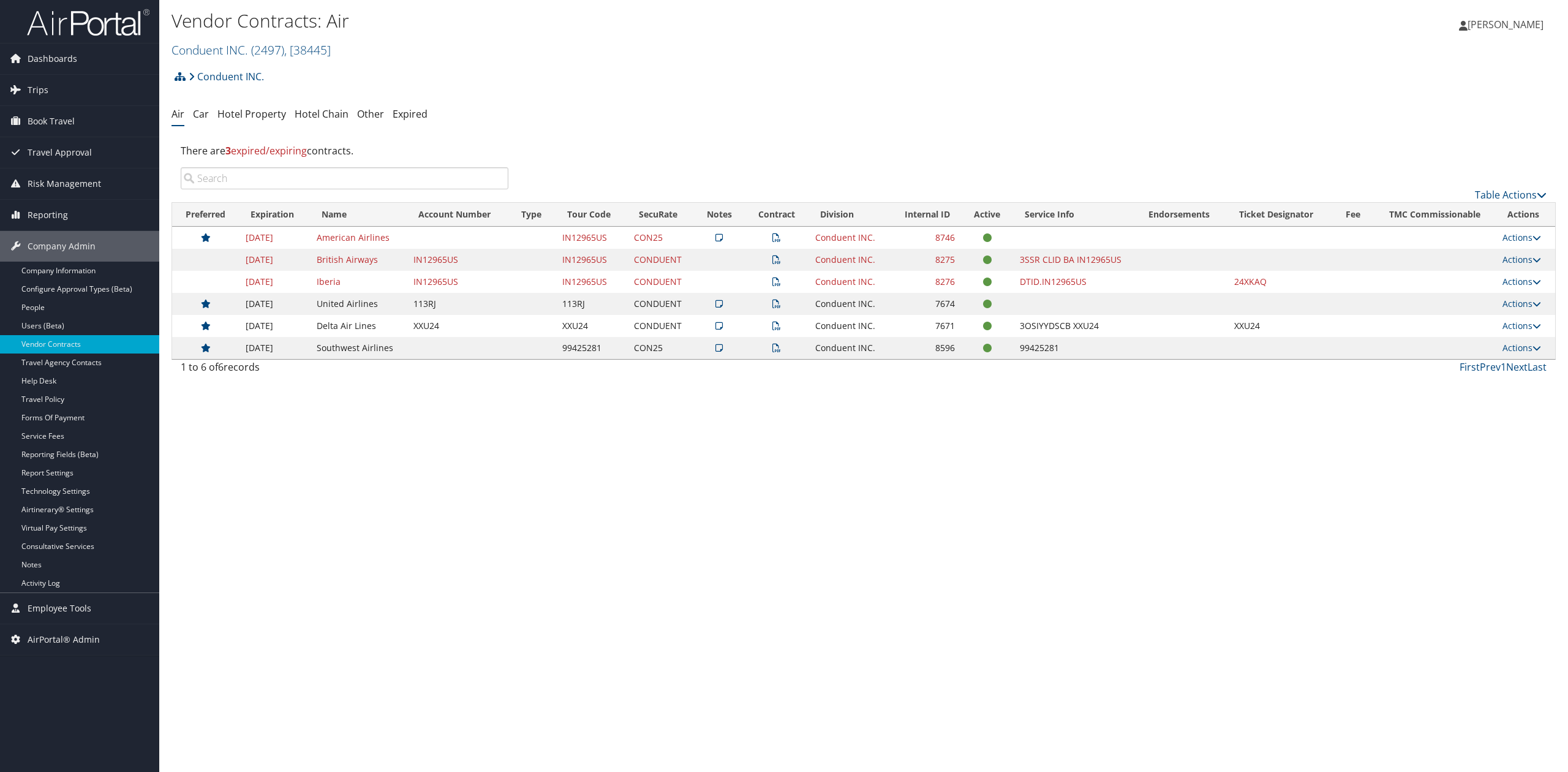
click at [951, 610] on div "Vendor Contracts: Air Conduent INC. ( 2497 ) , [ 38445 ] Conduent INC. Temple U…" at bounding box center [863, 386] width 1409 height 772
click at [387, 464] on div "Vendor Contracts: Air Conduent INC. ( 2497 ) , [ 38445 ] Conduent INC. Temple U…" at bounding box center [863, 386] width 1409 height 772
click at [237, 48] on link "Conduent INC. ( 2497 ) , [ 38445 ]" at bounding box center [251, 50] width 159 height 16
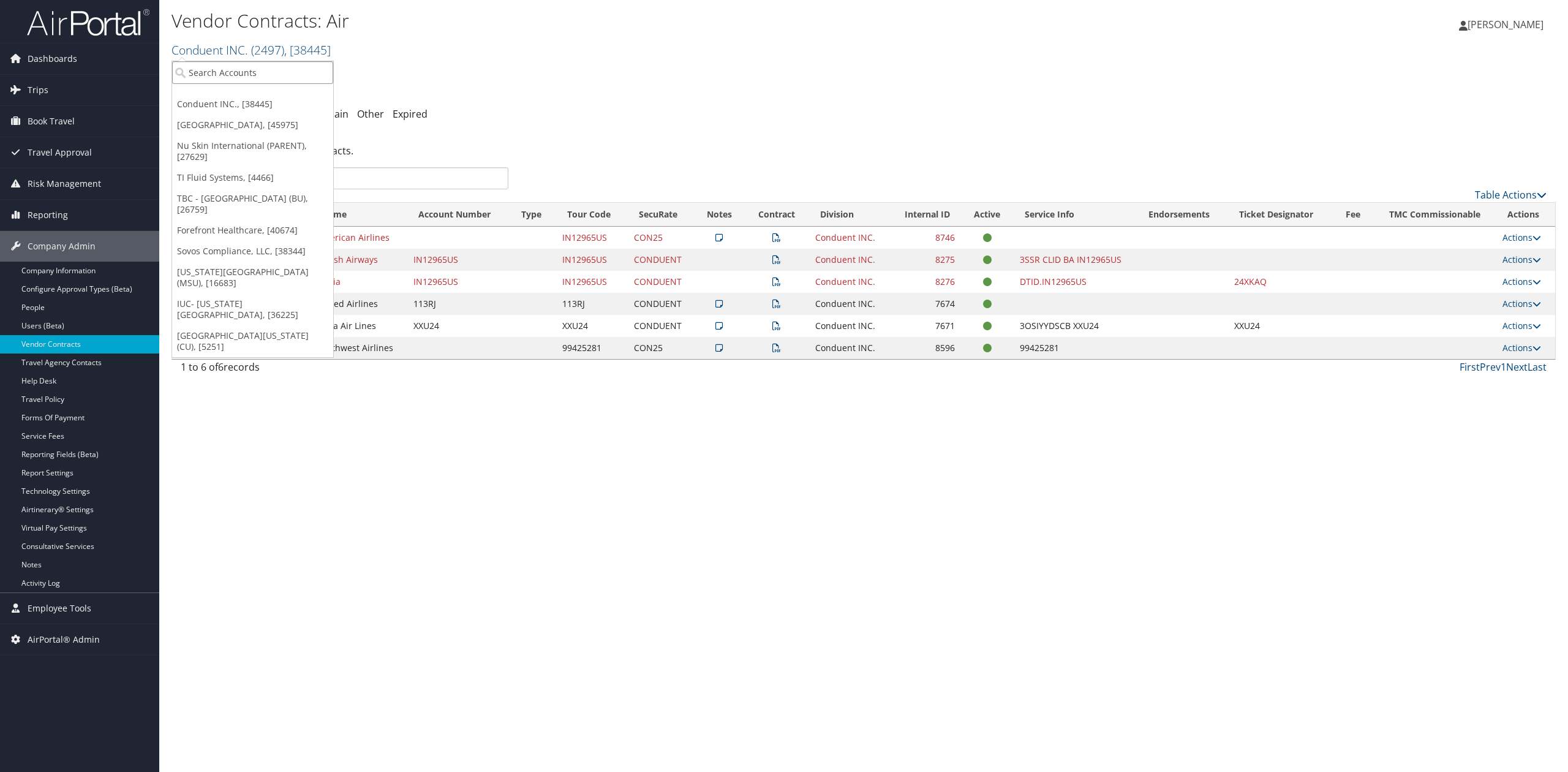
click at [233, 73] on input "search" at bounding box center [252, 73] width 161 height 23
type input "nsk"
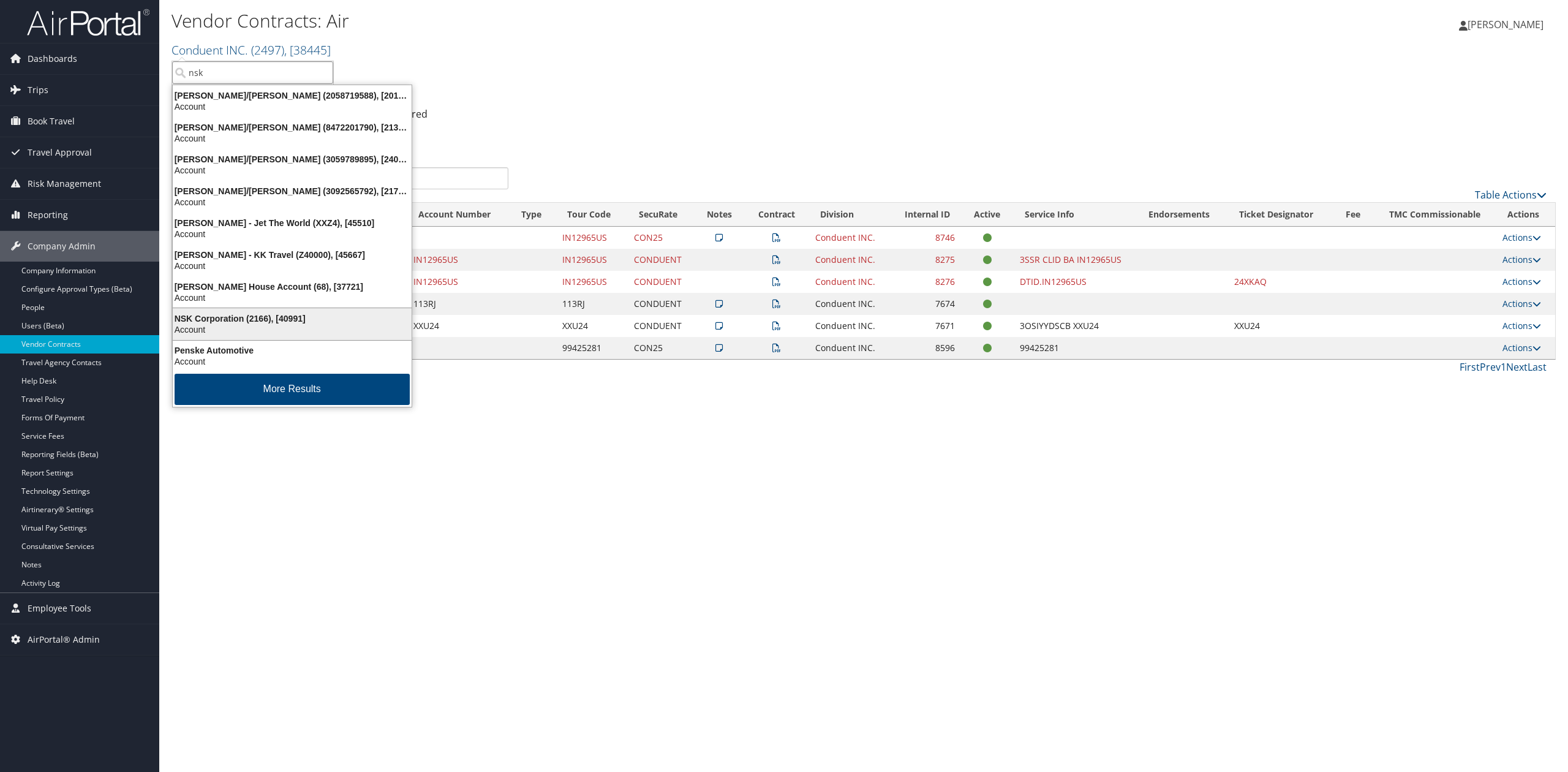
click at [241, 326] on div "Account" at bounding box center [292, 329] width 254 height 11
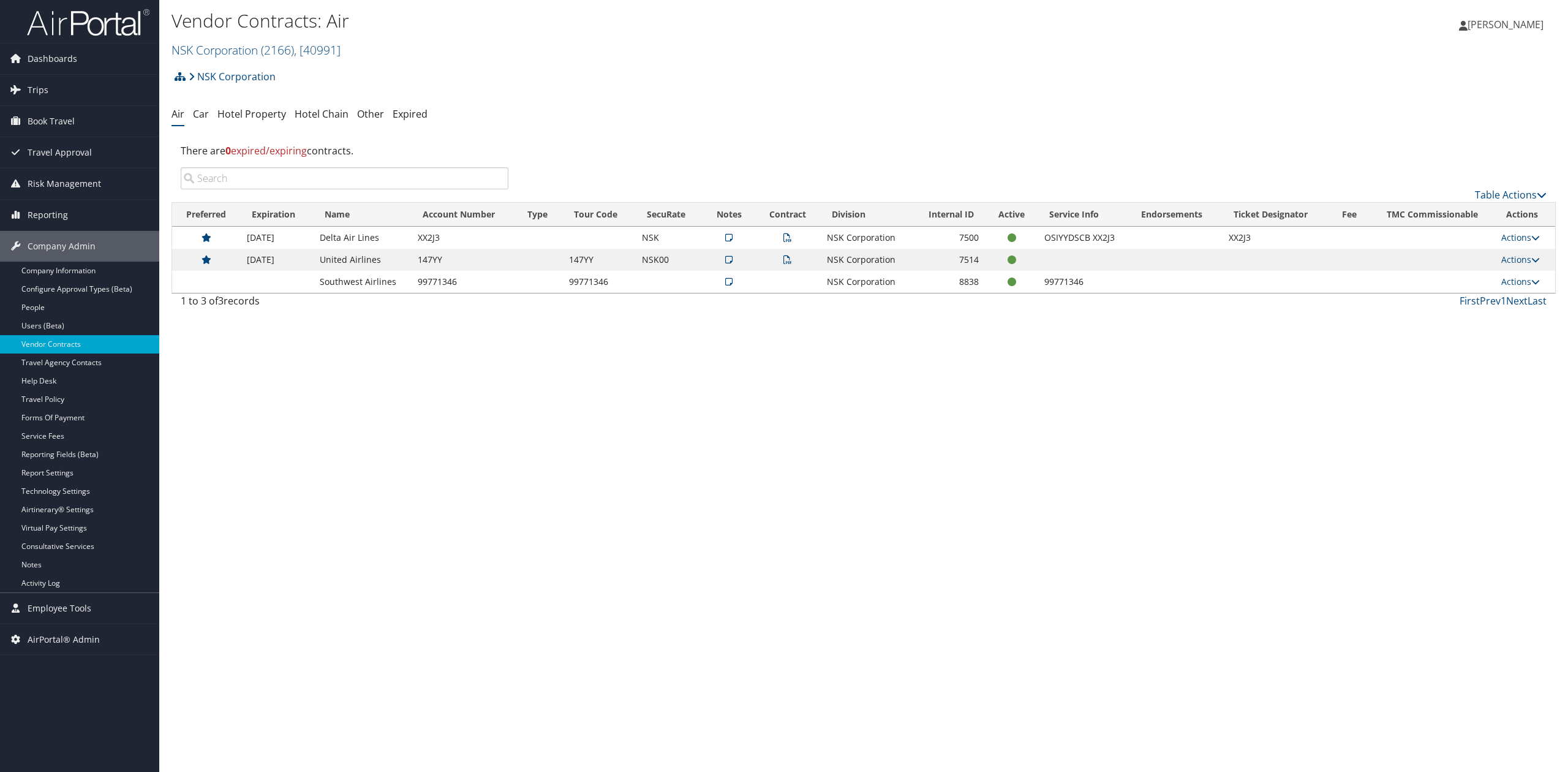
click at [201, 54] on link "NSK Corporation ( 2166 ) , [ 40991 ]" at bounding box center [256, 50] width 169 height 16
click at [225, 77] on input "search" at bounding box center [252, 73] width 161 height 23
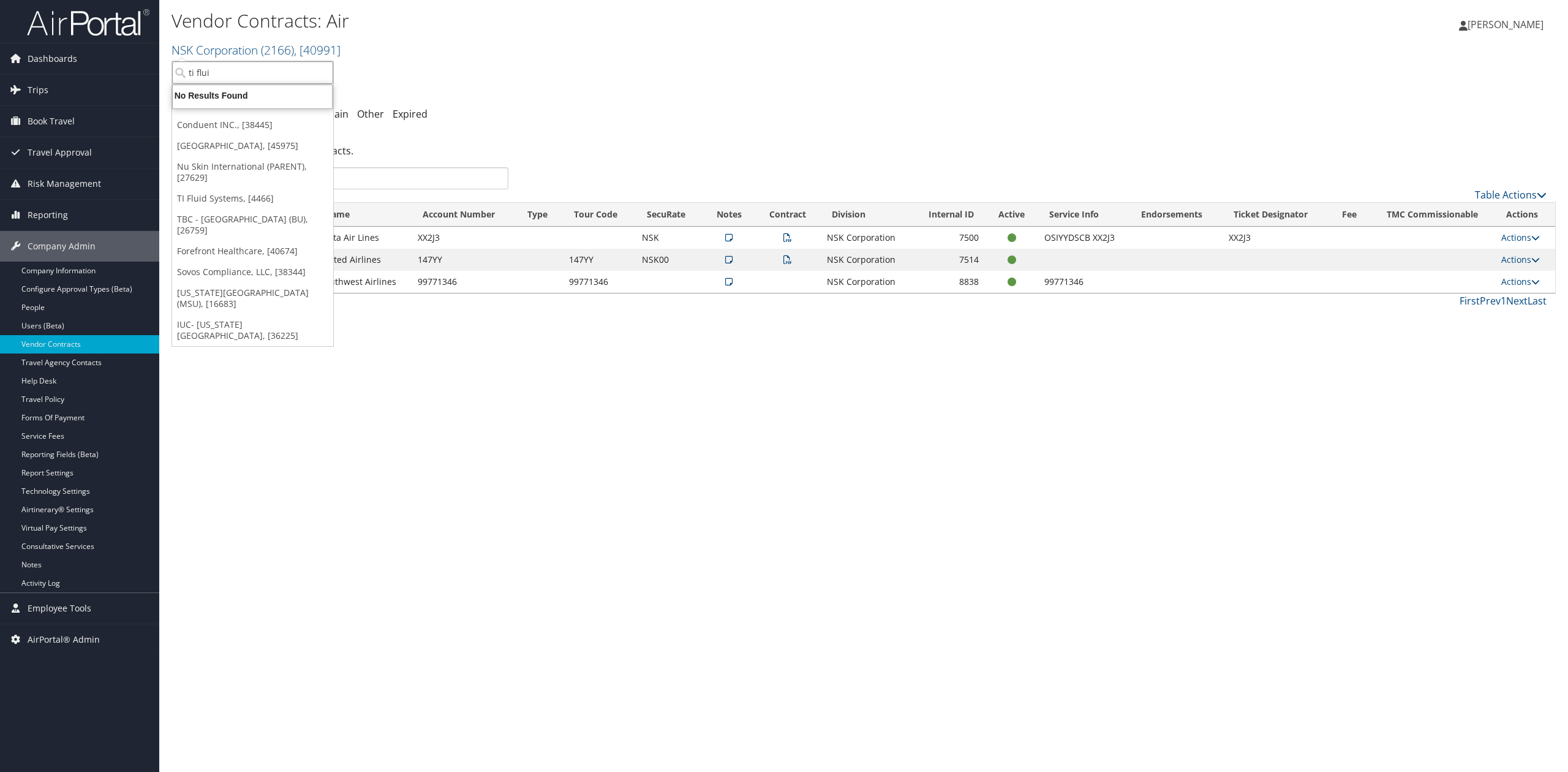
type input "ti fluid"
click at [238, 108] on div "Account" at bounding box center [255, 106] width 180 height 11
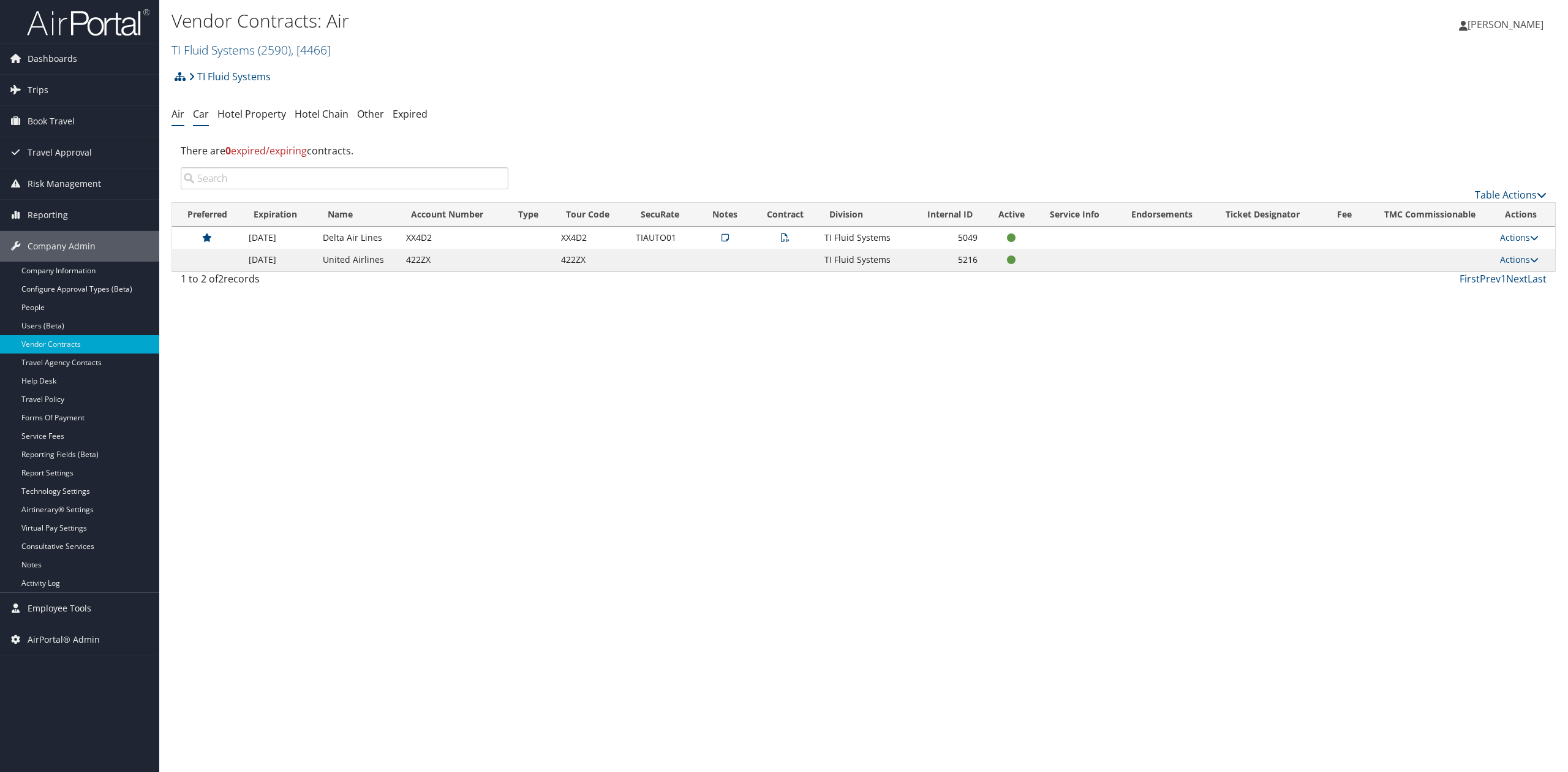
click at [199, 116] on link "Car" at bounding box center [201, 113] width 16 height 13
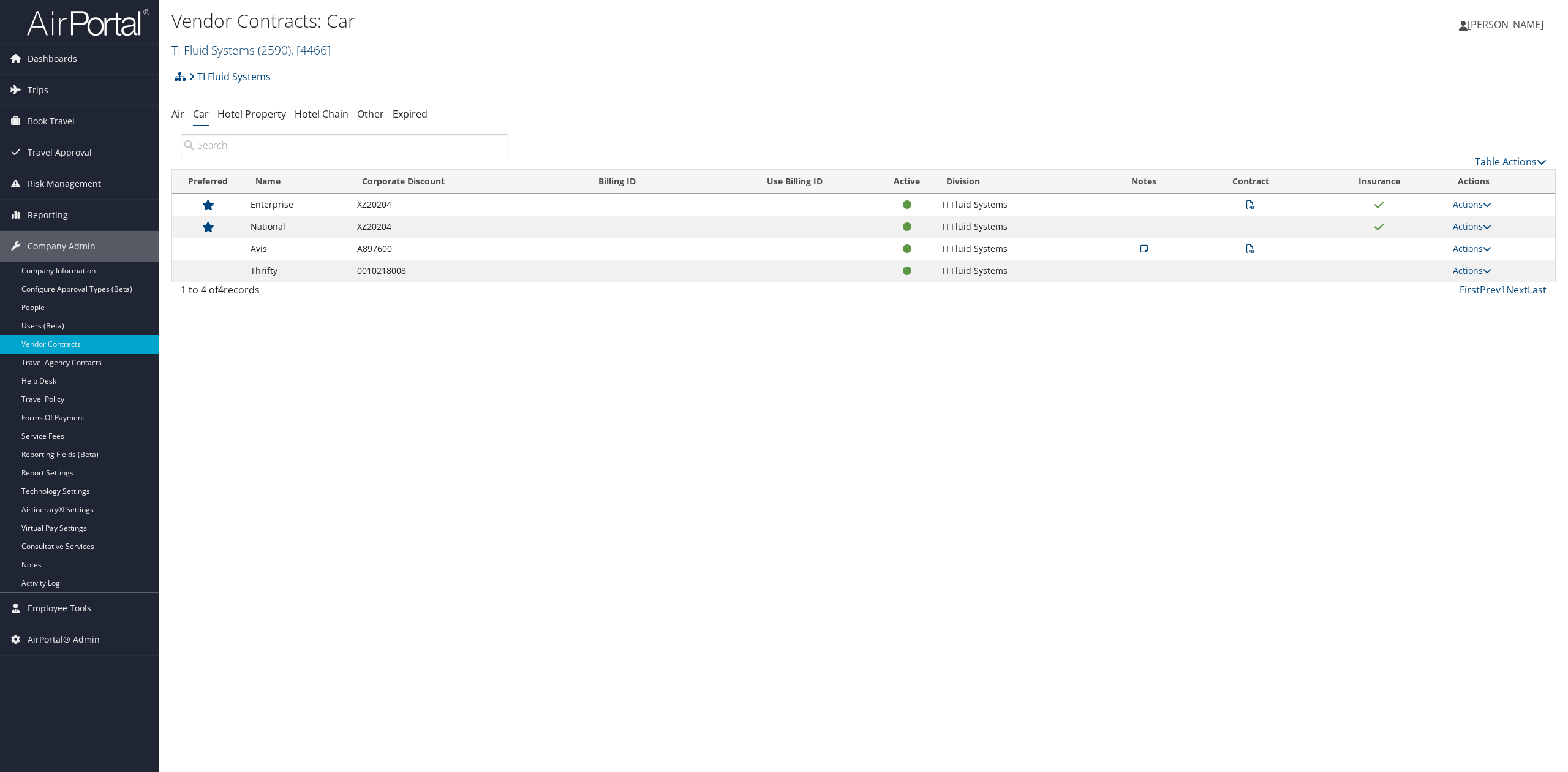
click at [208, 52] on link "TI Fluid Systems ( 2590 ) , [ 4466 ]" at bounding box center [251, 50] width 159 height 16
click at [186, 141] on link "Conduent INC., [38445]" at bounding box center [252, 146] width 161 height 21
click at [464, 466] on div "Vendor Contracts: Car TI Fluid Systems ( 2590 ) , [ 4466 ] TI Fluid Systems NSK…" at bounding box center [863, 386] width 1409 height 772
